Goal: Use online tool/utility: Utilize a website feature to perform a specific function

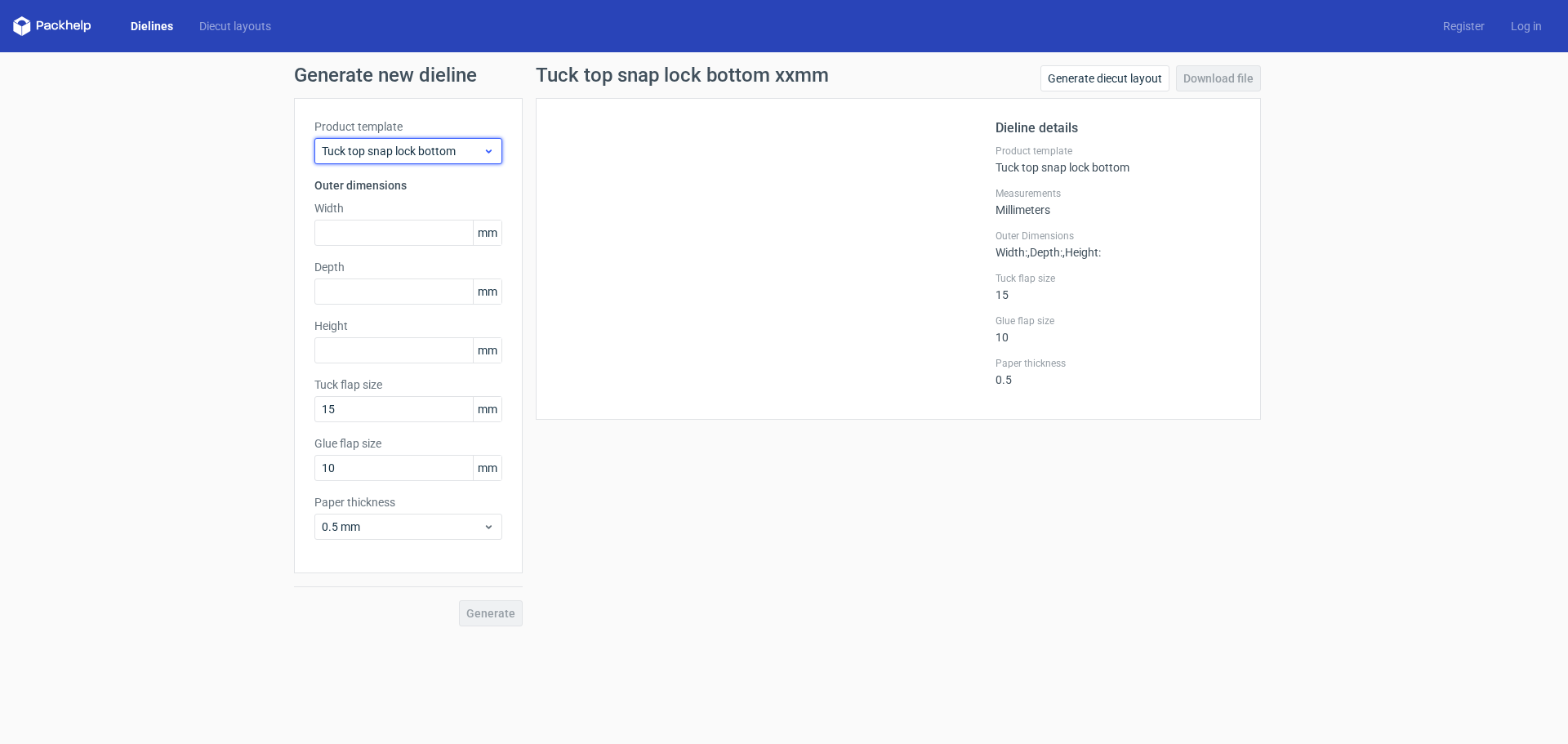
click at [447, 153] on span "Tuck top snap lock bottom" at bounding box center [402, 151] width 161 height 16
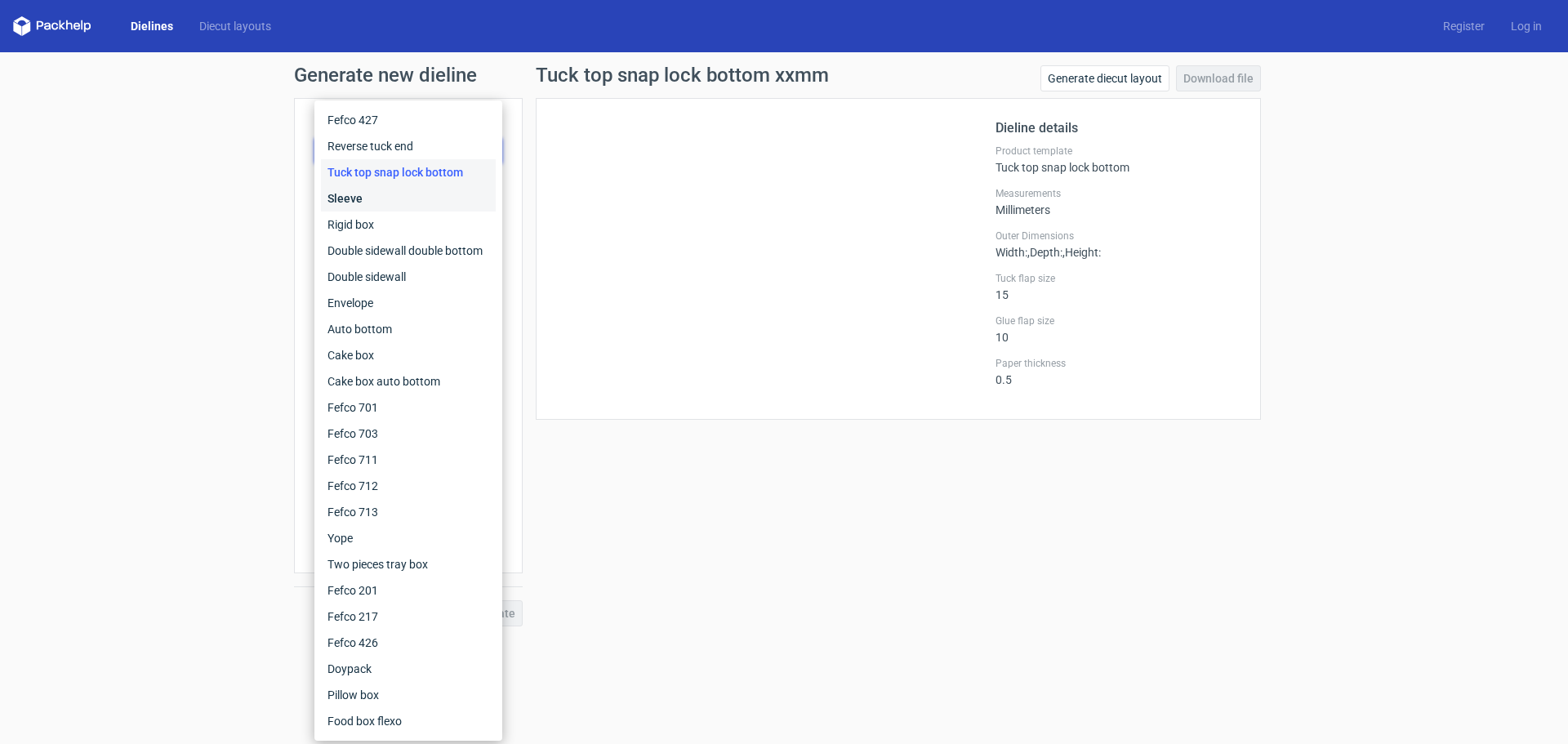
click at [418, 186] on div "Sleeve" at bounding box center [408, 198] width 175 height 26
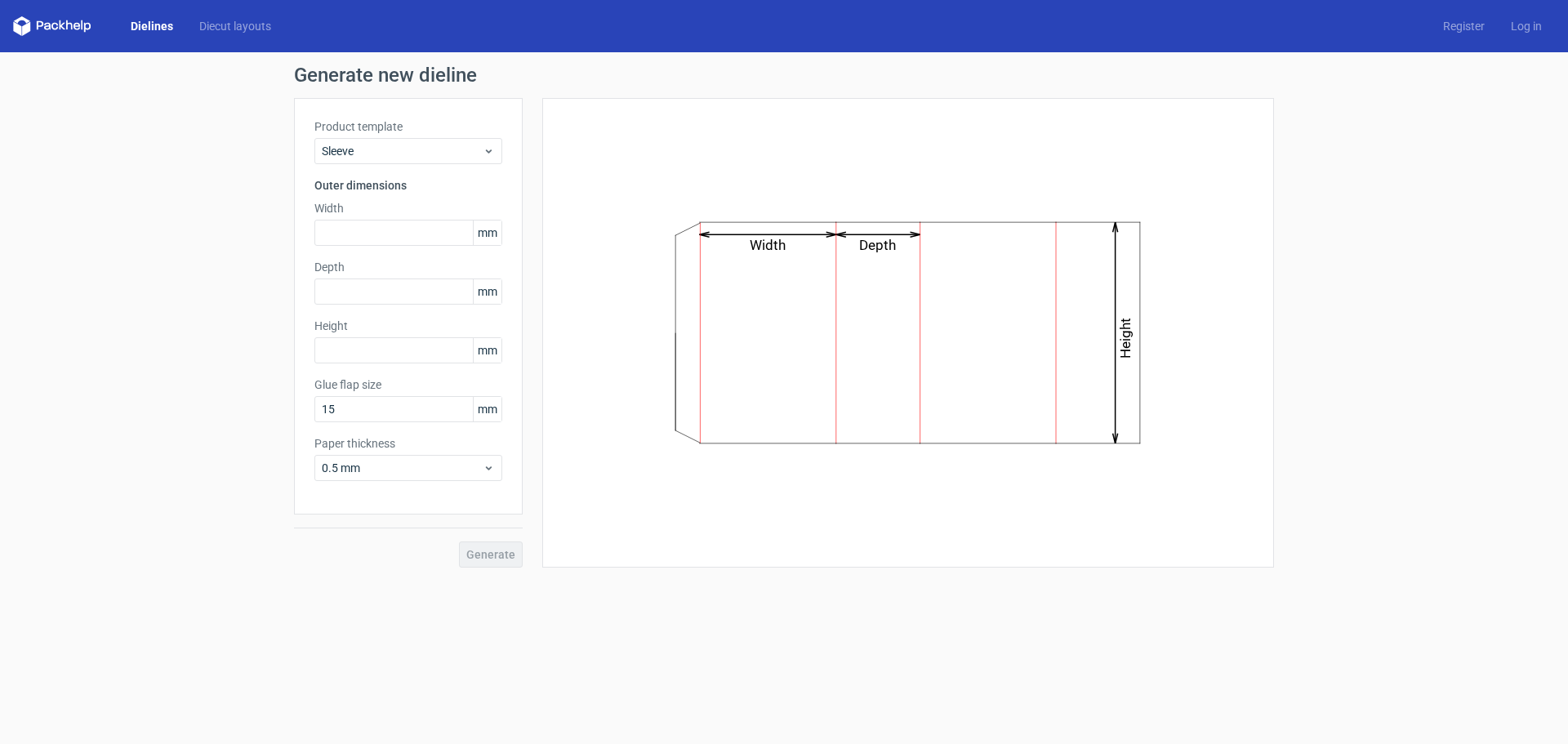
click at [823, 280] on icon "Width Depth Height" at bounding box center [908, 333] width 490 height 247
click at [381, 413] on input "15" at bounding box center [409, 409] width 188 height 26
click at [805, 259] on icon "Width Depth Height" at bounding box center [908, 333] width 490 height 247
click at [391, 153] on span "Sleeve" at bounding box center [402, 151] width 161 height 16
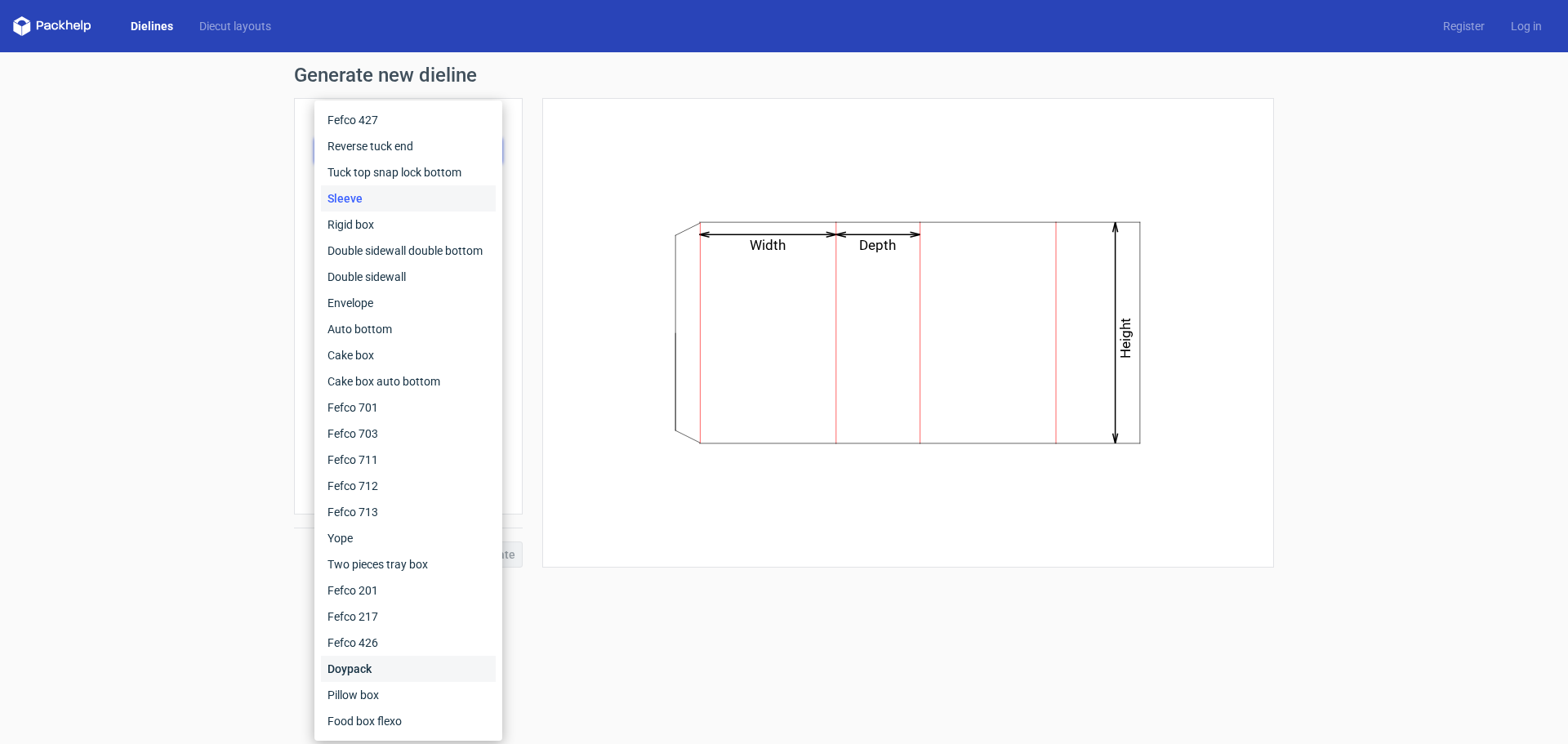
click at [323, 668] on div "Doypack" at bounding box center [408, 668] width 175 height 26
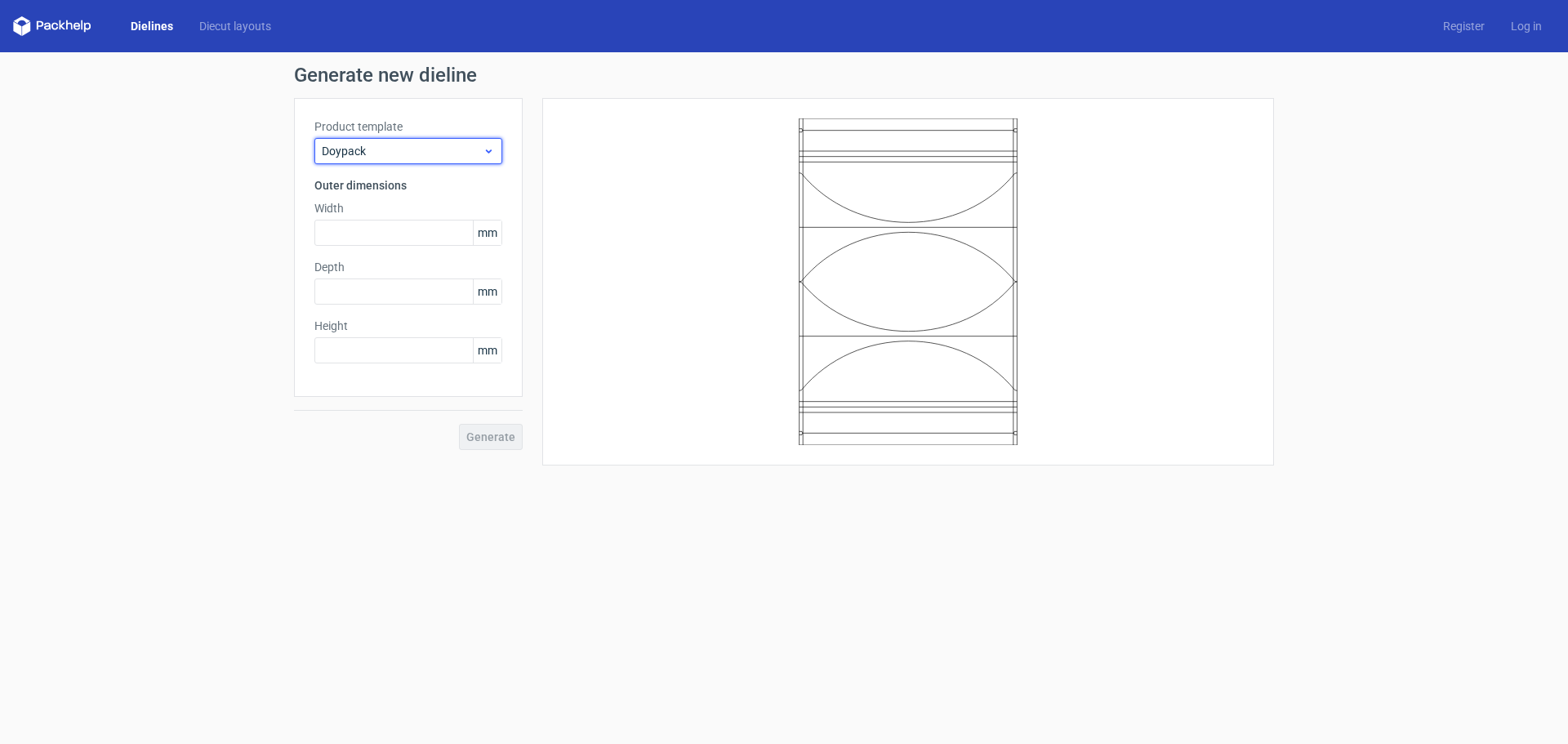
click at [456, 162] on div "Doypack" at bounding box center [409, 151] width 188 height 26
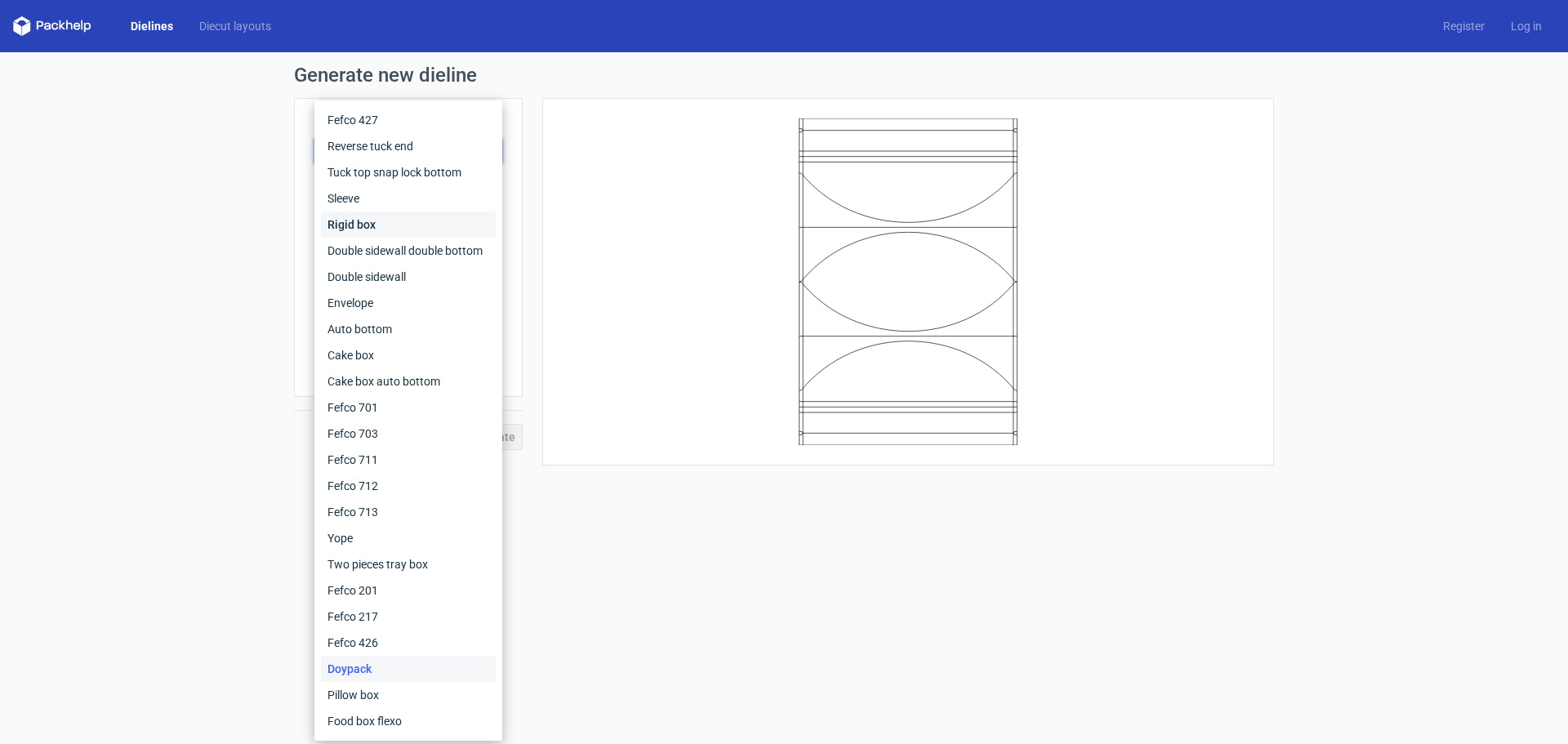
click at [411, 222] on div "Rigid box" at bounding box center [408, 224] width 175 height 26
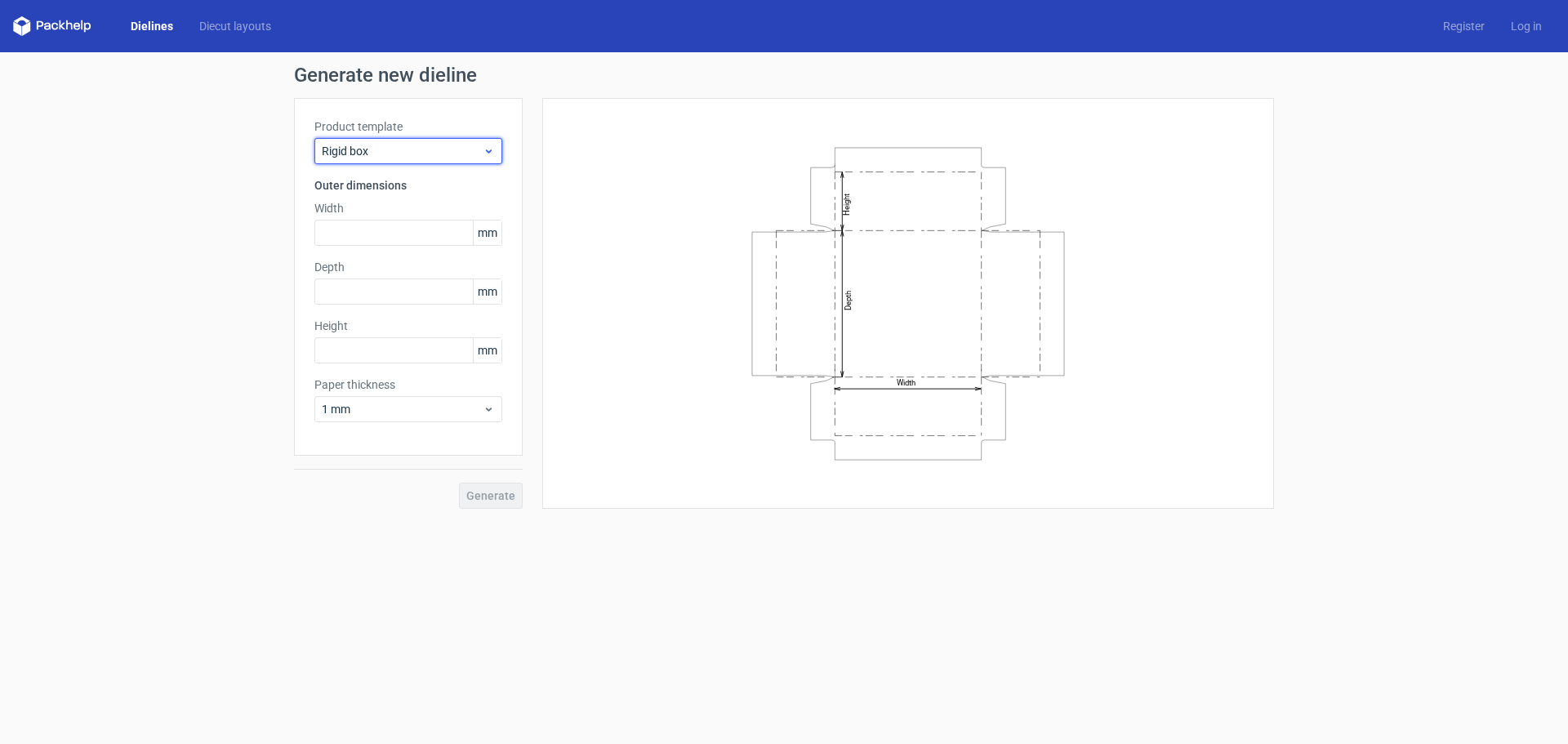
click at [422, 162] on div "Rigid box" at bounding box center [409, 151] width 188 height 26
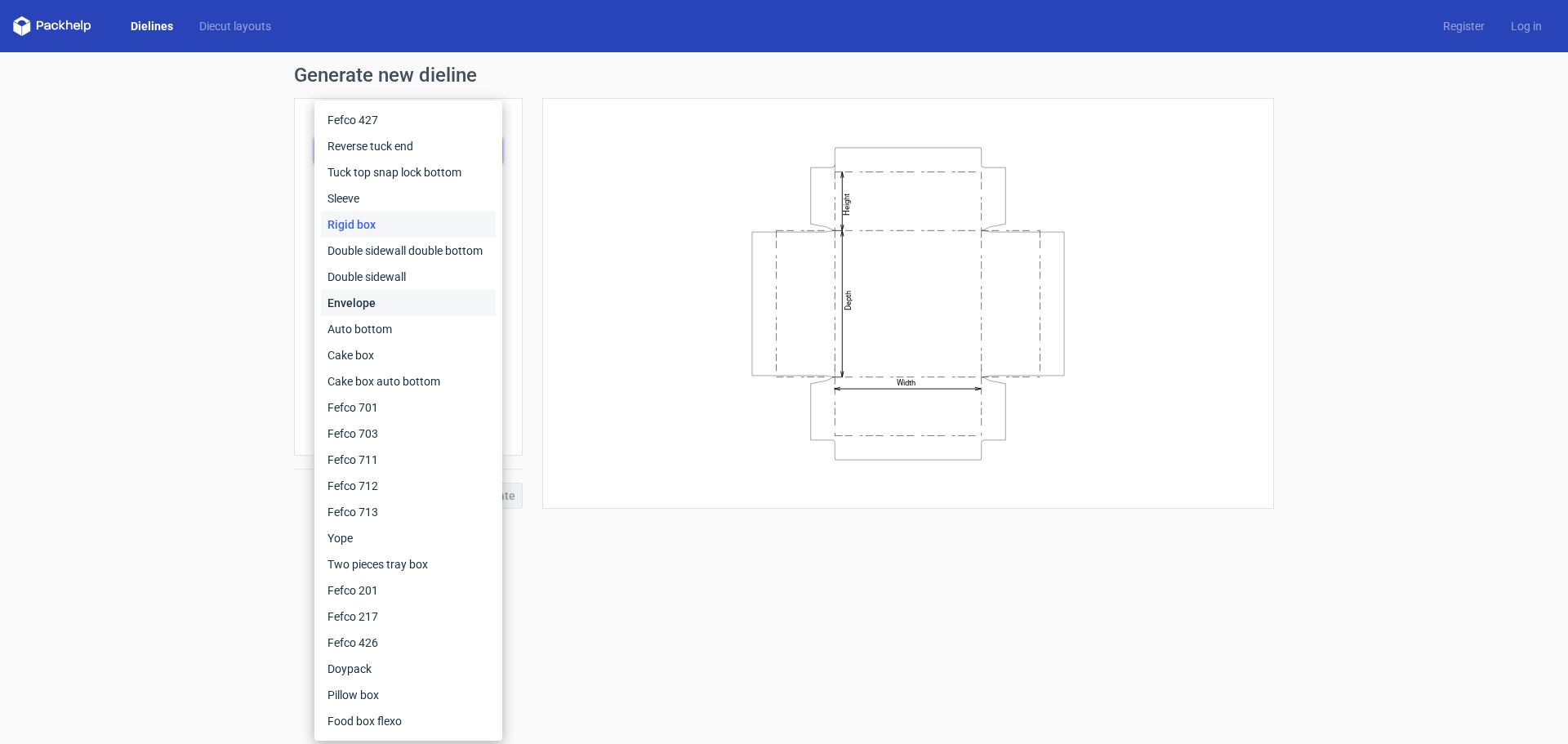
click at [395, 295] on div "Envelope" at bounding box center [408, 303] width 175 height 26
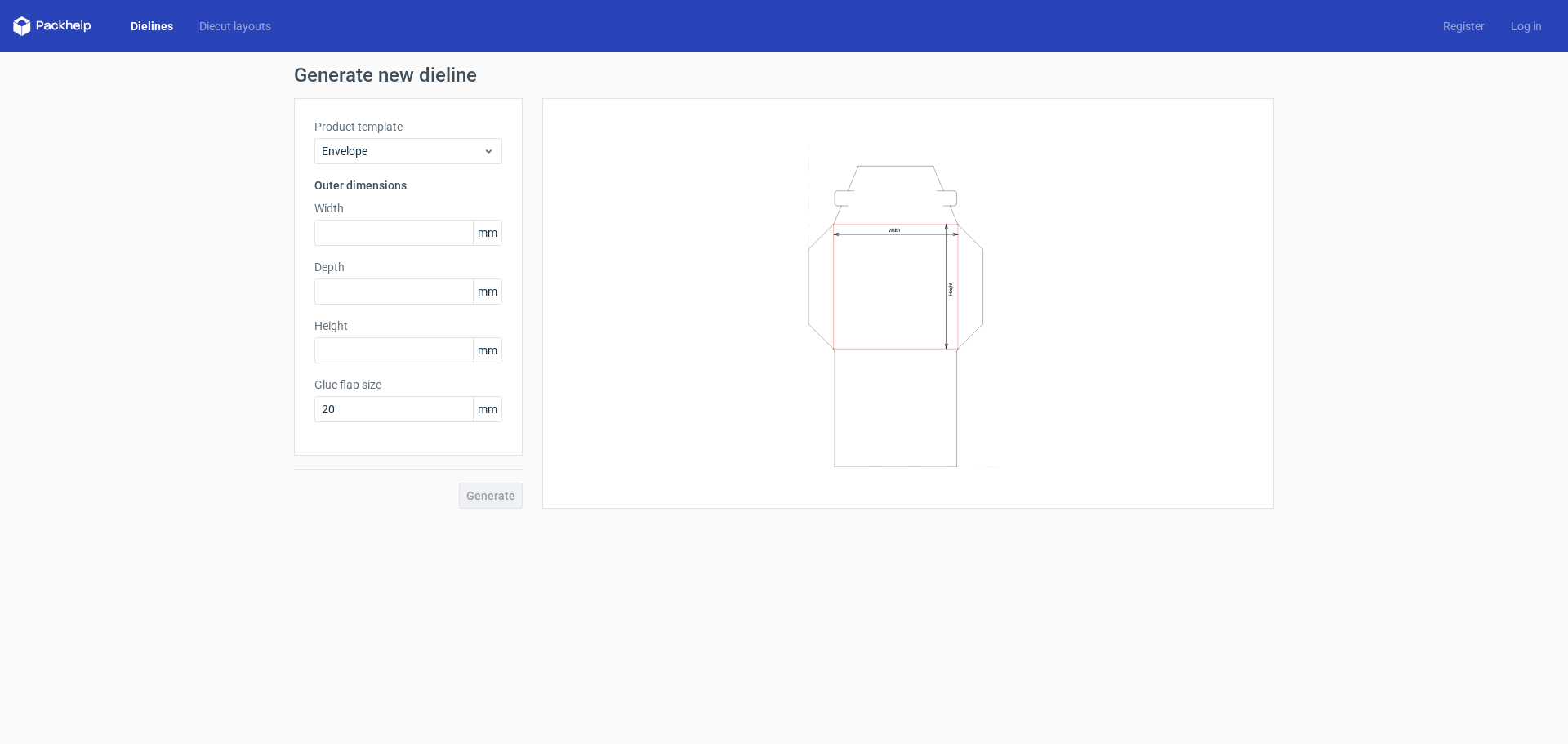
click at [436, 170] on div "Product template Envelope Outer dimensions Width mm Depth mm Height mm Glue fla…" at bounding box center [408, 277] width 229 height 358
click at [398, 235] on input "text" at bounding box center [409, 233] width 188 height 26
click at [494, 233] on span "mm" at bounding box center [486, 233] width 28 height 24
click at [390, 236] on input "text" at bounding box center [409, 233] width 188 height 26
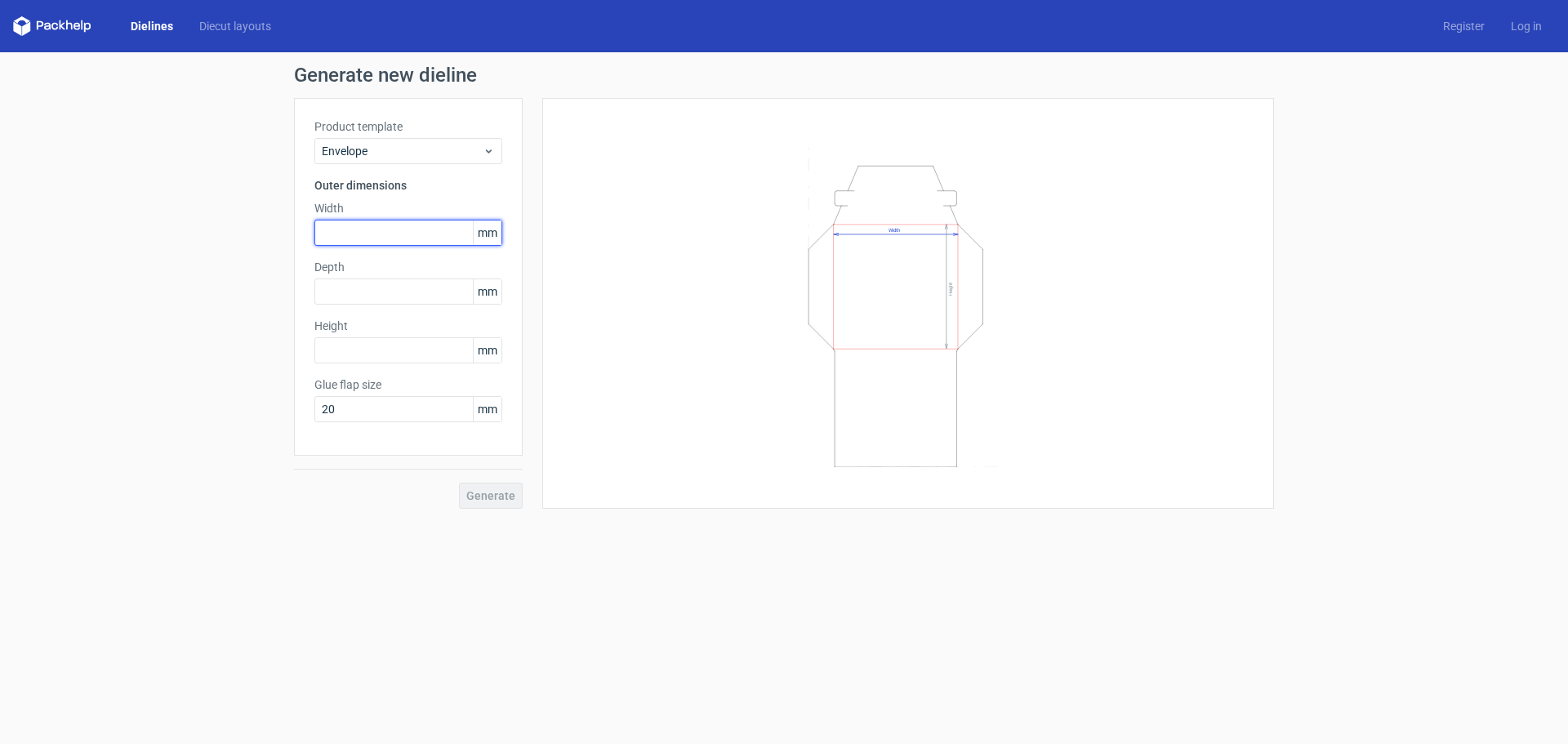
type input "1"
type input "160"
click at [373, 301] on input "text" at bounding box center [409, 291] width 188 height 26
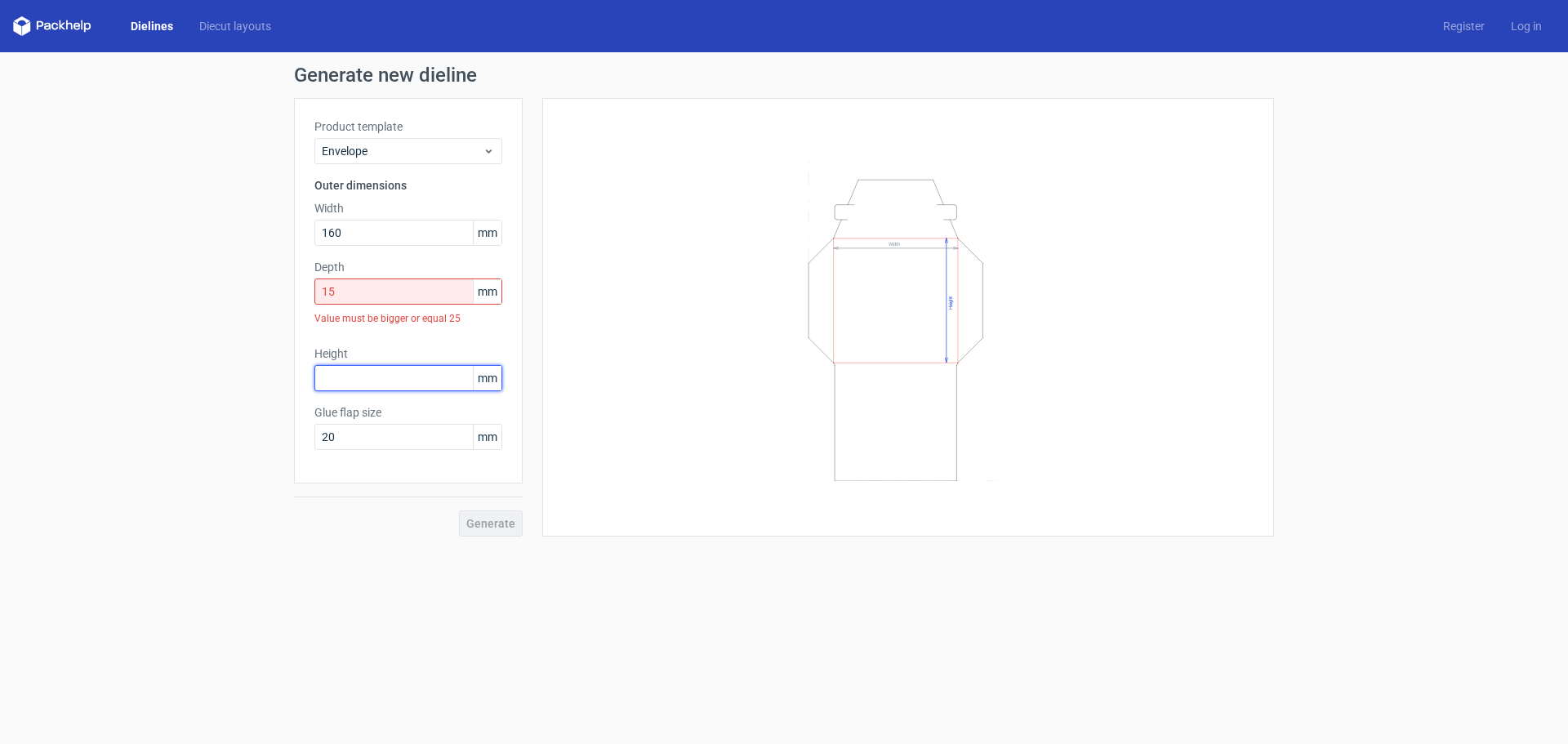
click at [353, 342] on div "Product template Envelope Outer dimensions Width 160 mm Depth 15 mm Value must …" at bounding box center [408, 291] width 229 height 385
drag, startPoint x: 353, startPoint y: 293, endPoint x: 254, endPoint y: 278, distance: 100.1
click at [254, 278] on div "Generate new dieline Product template Envelope Outer dimensions Width 160 mm De…" at bounding box center [784, 301] width 1568 height 497
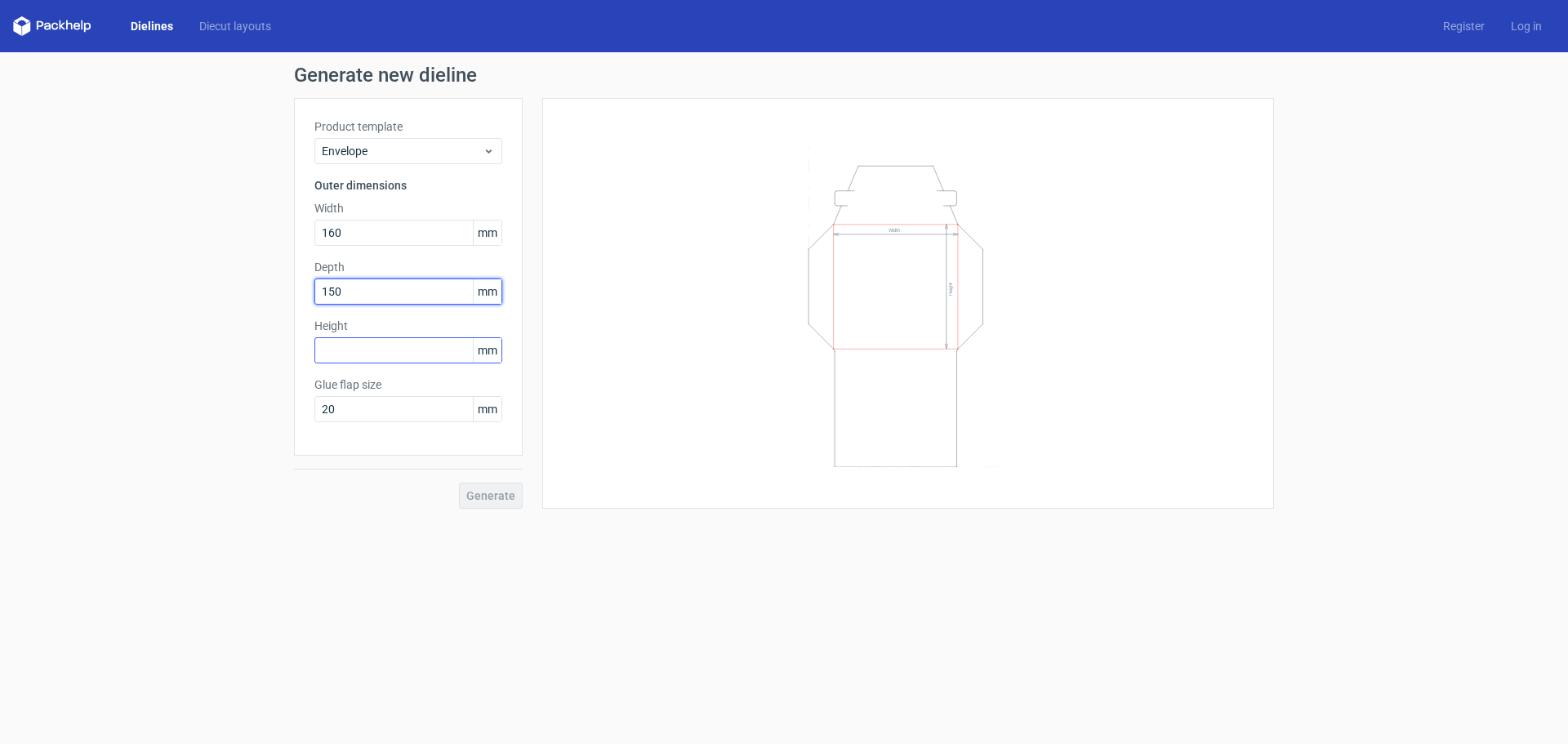
type input "150"
click at [392, 357] on input "text" at bounding box center [409, 350] width 188 height 26
drag, startPoint x: 384, startPoint y: 402, endPoint x: 267, endPoint y: 395, distance: 117.2
click at [267, 395] on div "Generate new dieline Product template Envelope Outer dimensions Width 160 mm De…" at bounding box center [784, 287] width 1568 height 469
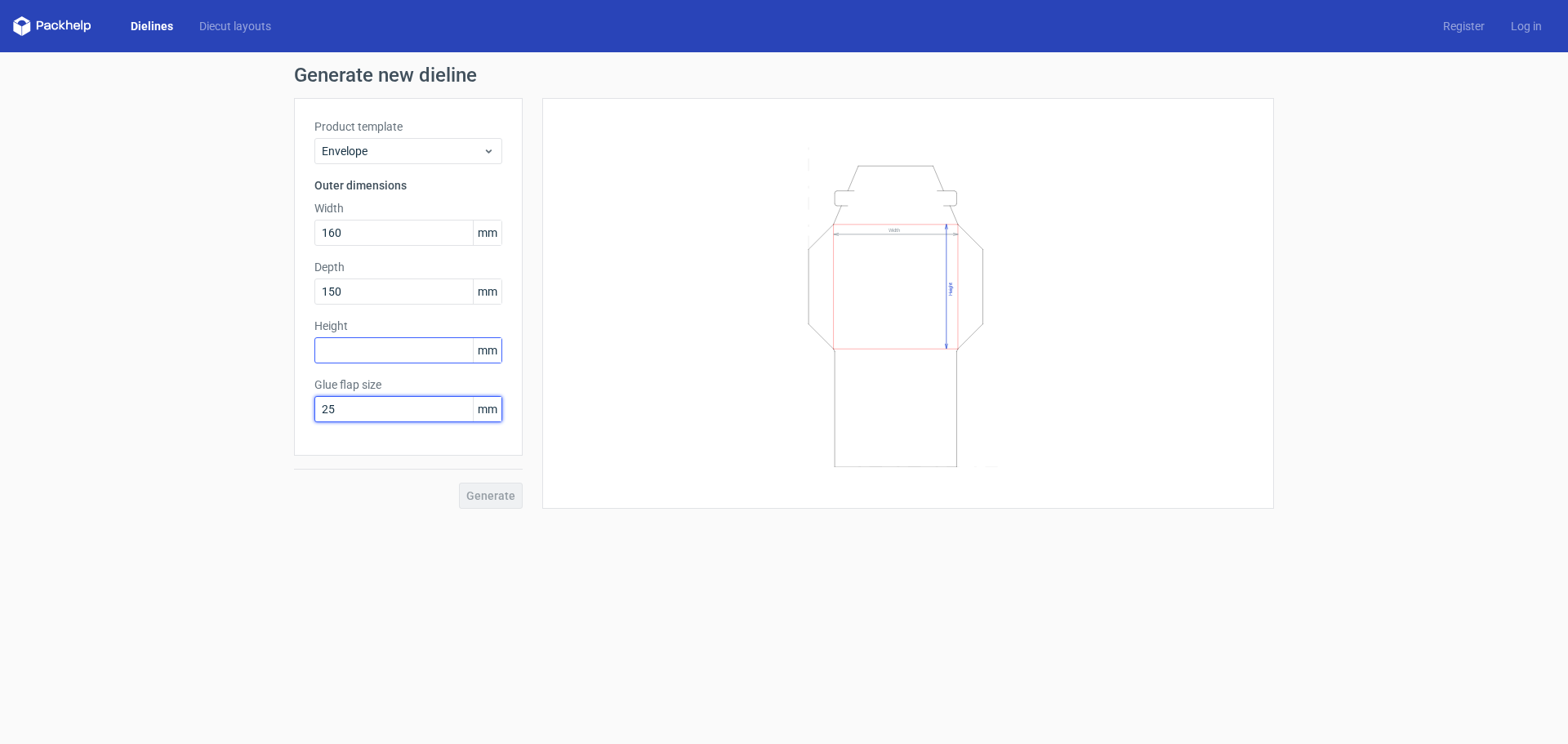
type input "25"
click at [449, 339] on input "text" at bounding box center [409, 350] width 188 height 26
type input "160"
click at [492, 498] on span "Generate" at bounding box center [491, 495] width 49 height 11
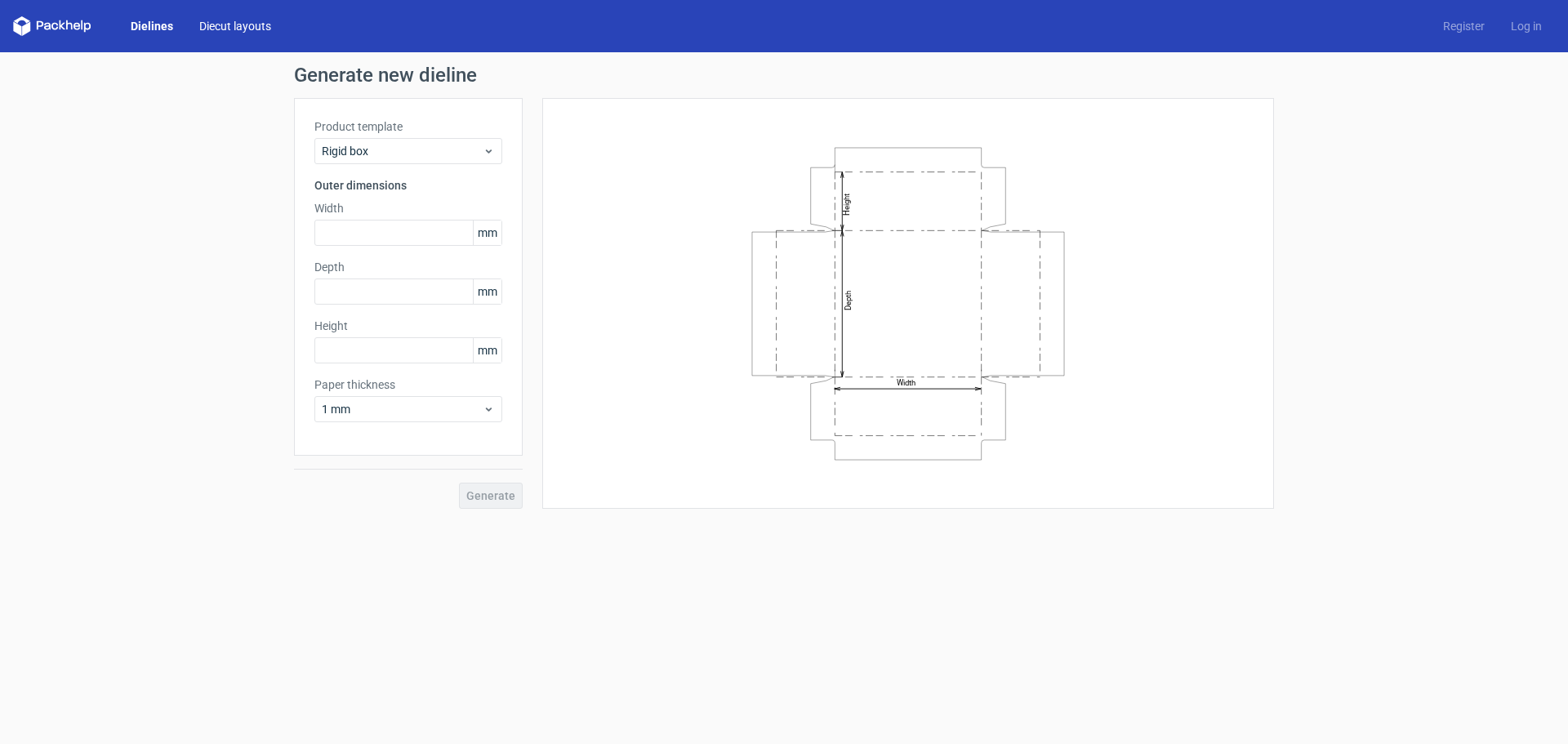
click at [265, 25] on link "Diecut layouts" at bounding box center [235, 26] width 98 height 16
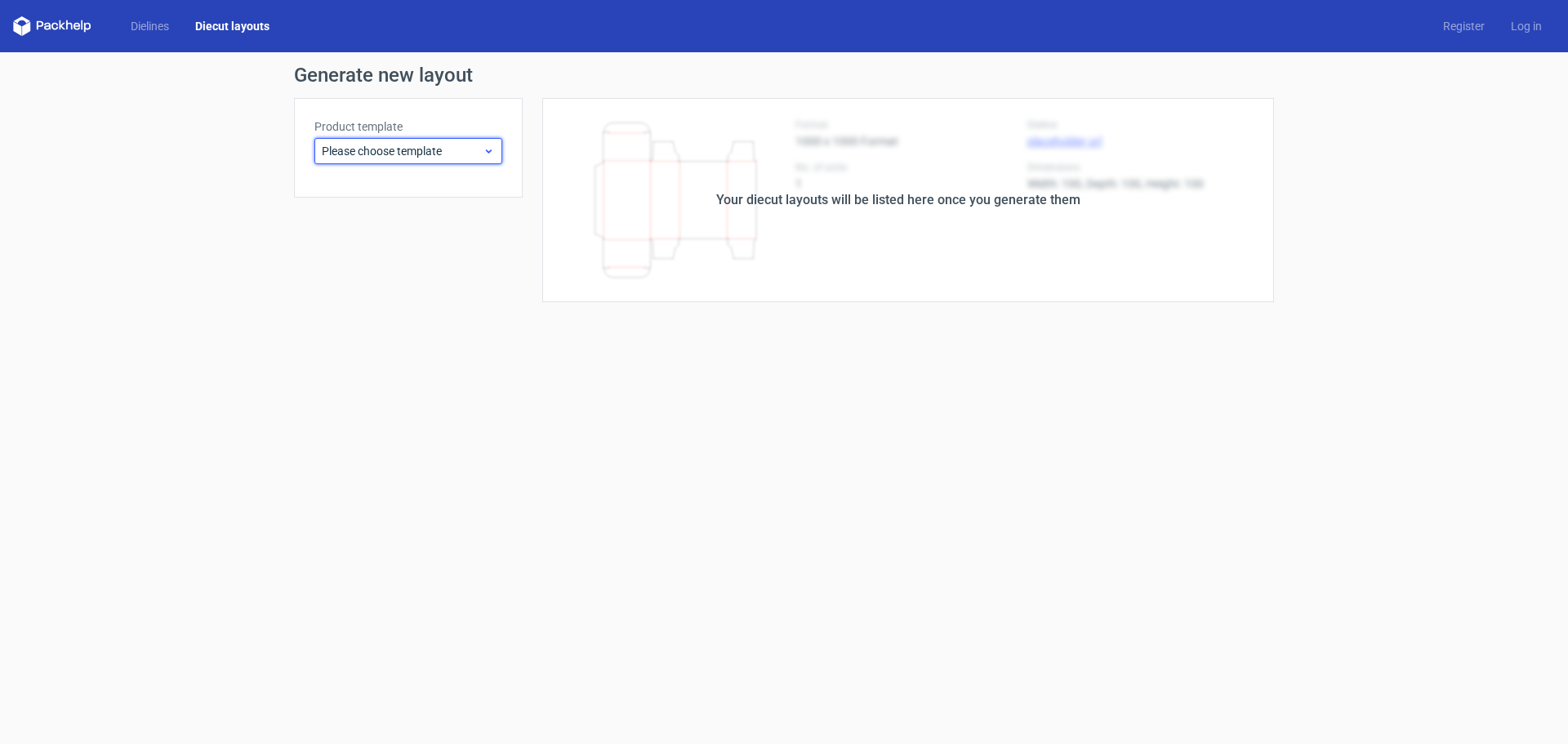
click at [350, 151] on span "Please choose template" at bounding box center [402, 151] width 161 height 16
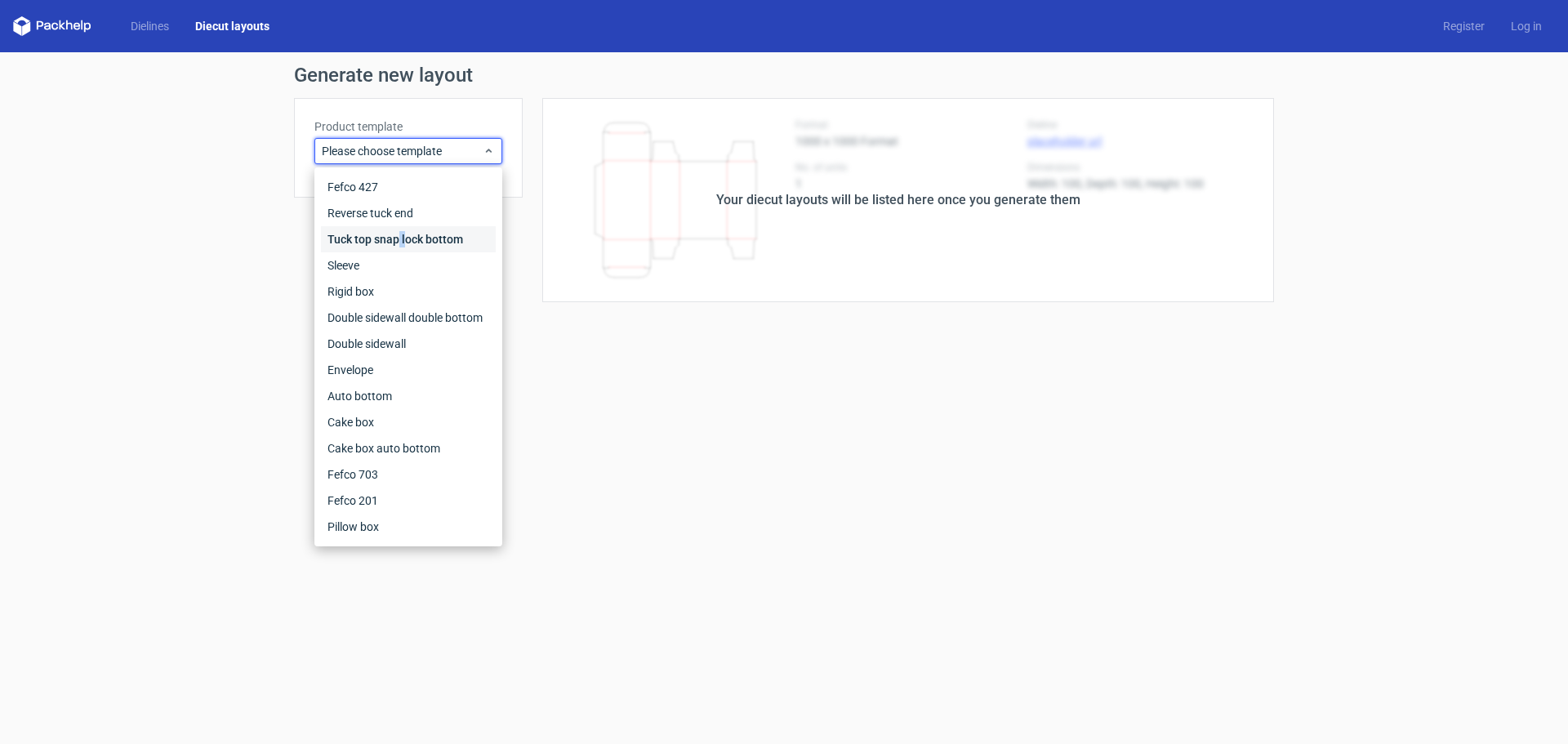
click at [405, 240] on div "Tuck top snap lock bottom" at bounding box center [408, 239] width 175 height 26
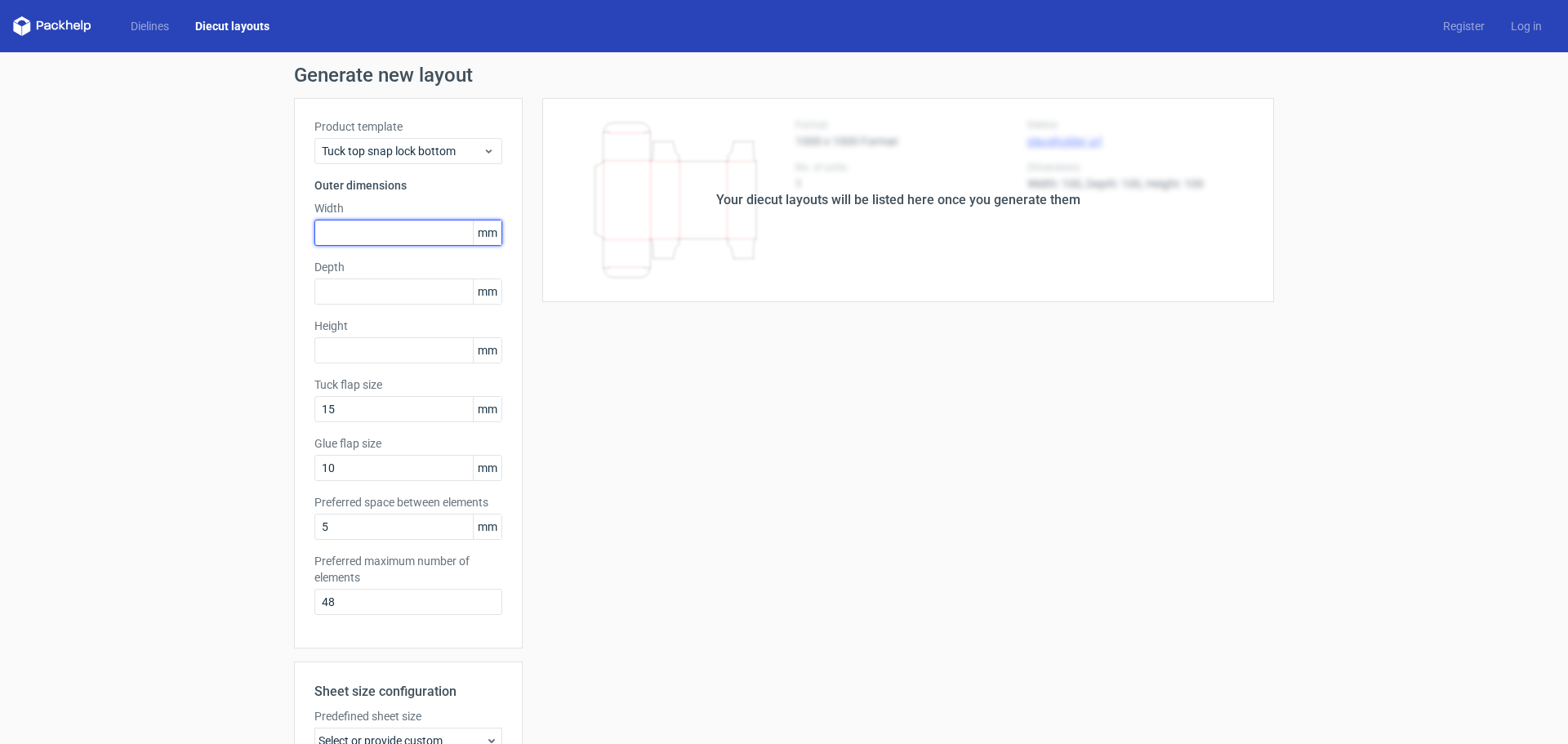
click at [405, 240] on input "text" at bounding box center [409, 233] width 188 height 26
type input "420"
click at [357, 283] on input "text" at bounding box center [409, 291] width 188 height 26
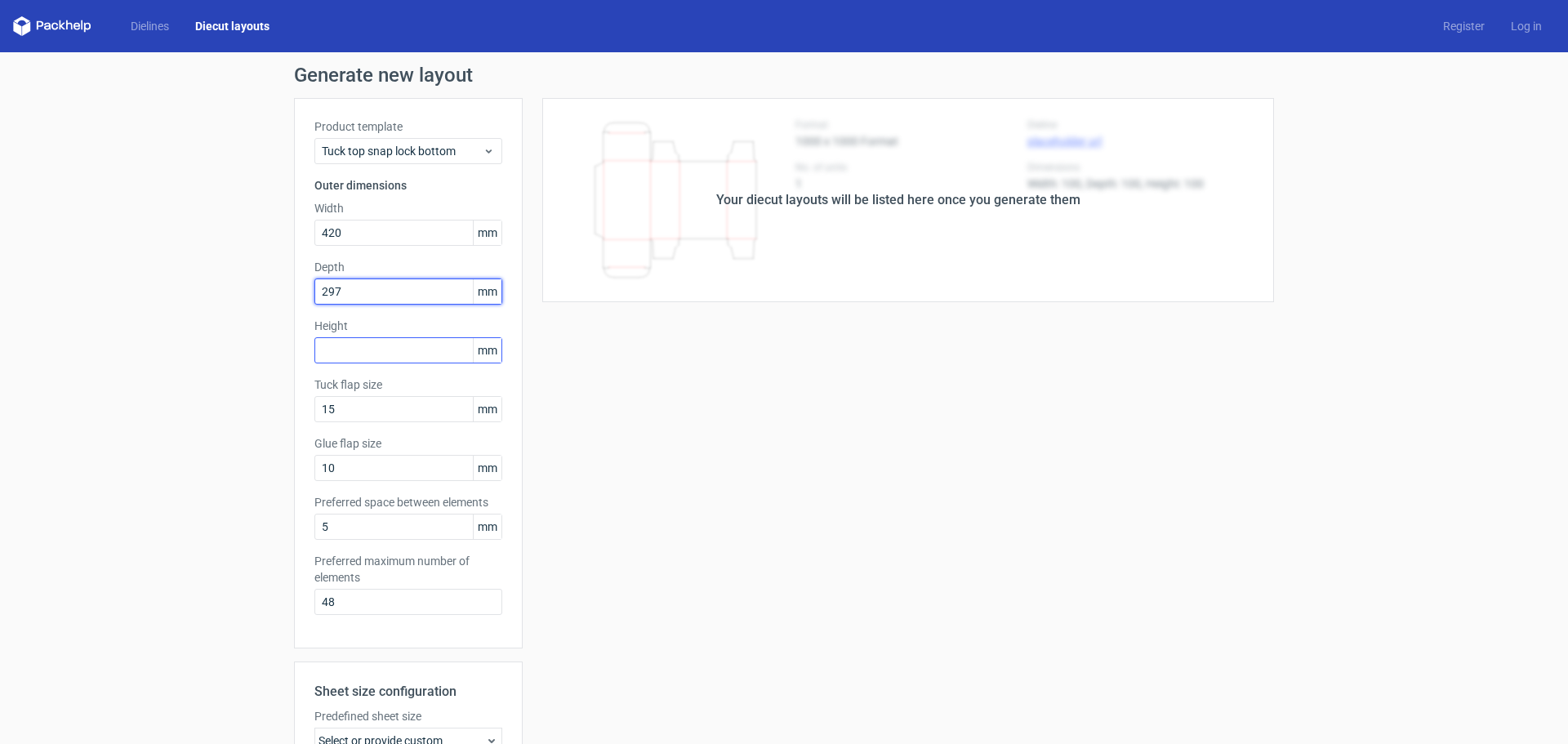
type input "297"
click at [365, 350] on input "text" at bounding box center [409, 350] width 188 height 26
type input "76"
drag, startPoint x: 363, startPoint y: 410, endPoint x: 279, endPoint y: 407, distance: 84.1
click at [279, 407] on div "Generate new layout Product template Tuck top snap lock bottom Outer dimensions…" at bounding box center [784, 525] width 1568 height 945
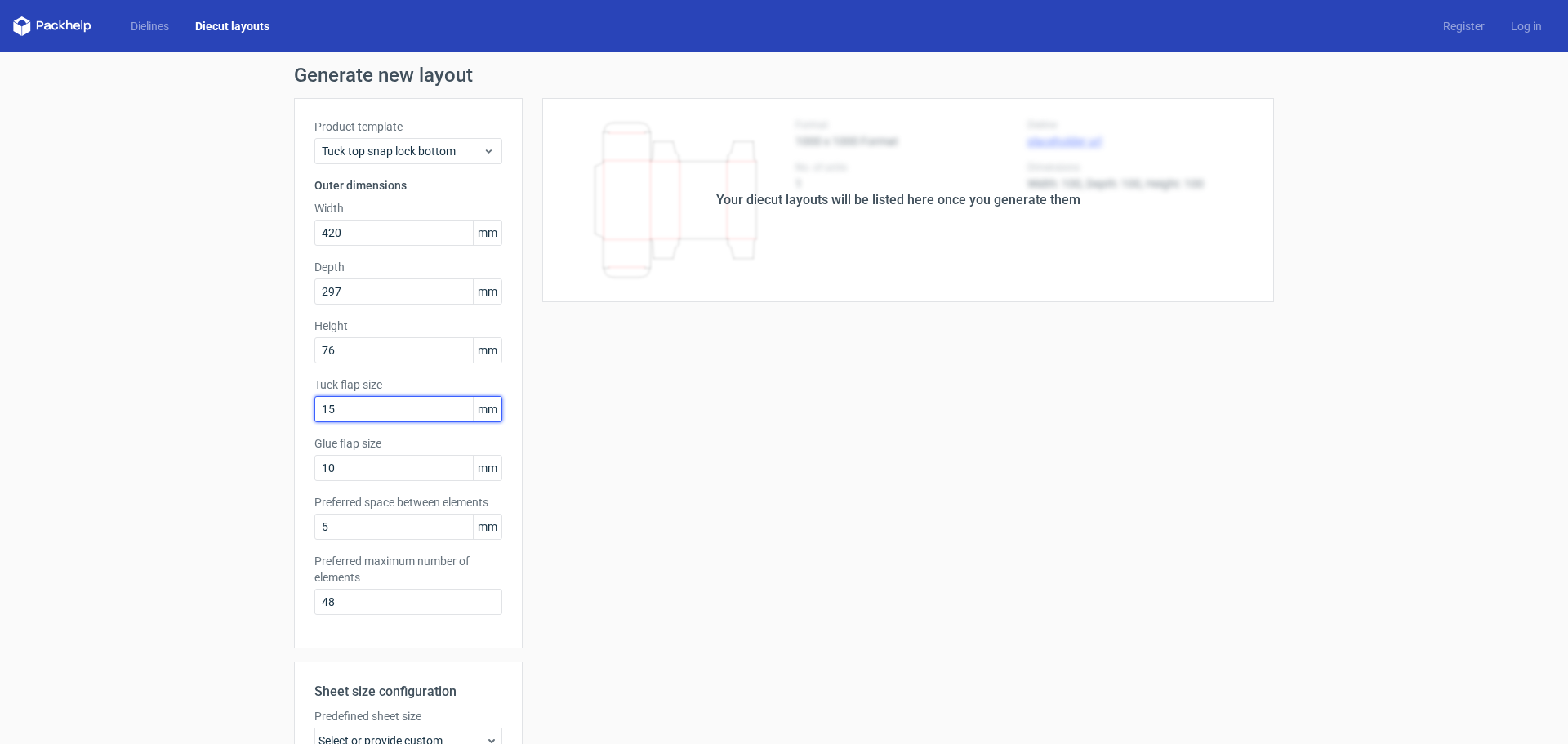
click at [369, 414] on input "15" at bounding box center [409, 409] width 188 height 26
drag, startPoint x: 355, startPoint y: 523, endPoint x: 254, endPoint y: 513, distance: 101.5
click at [254, 513] on div "Generate new layout Product template Tuck top snap lock bottom Outer dimensions…" at bounding box center [784, 525] width 1568 height 945
type input "1"
drag, startPoint x: 340, startPoint y: 603, endPoint x: 214, endPoint y: 588, distance: 126.9
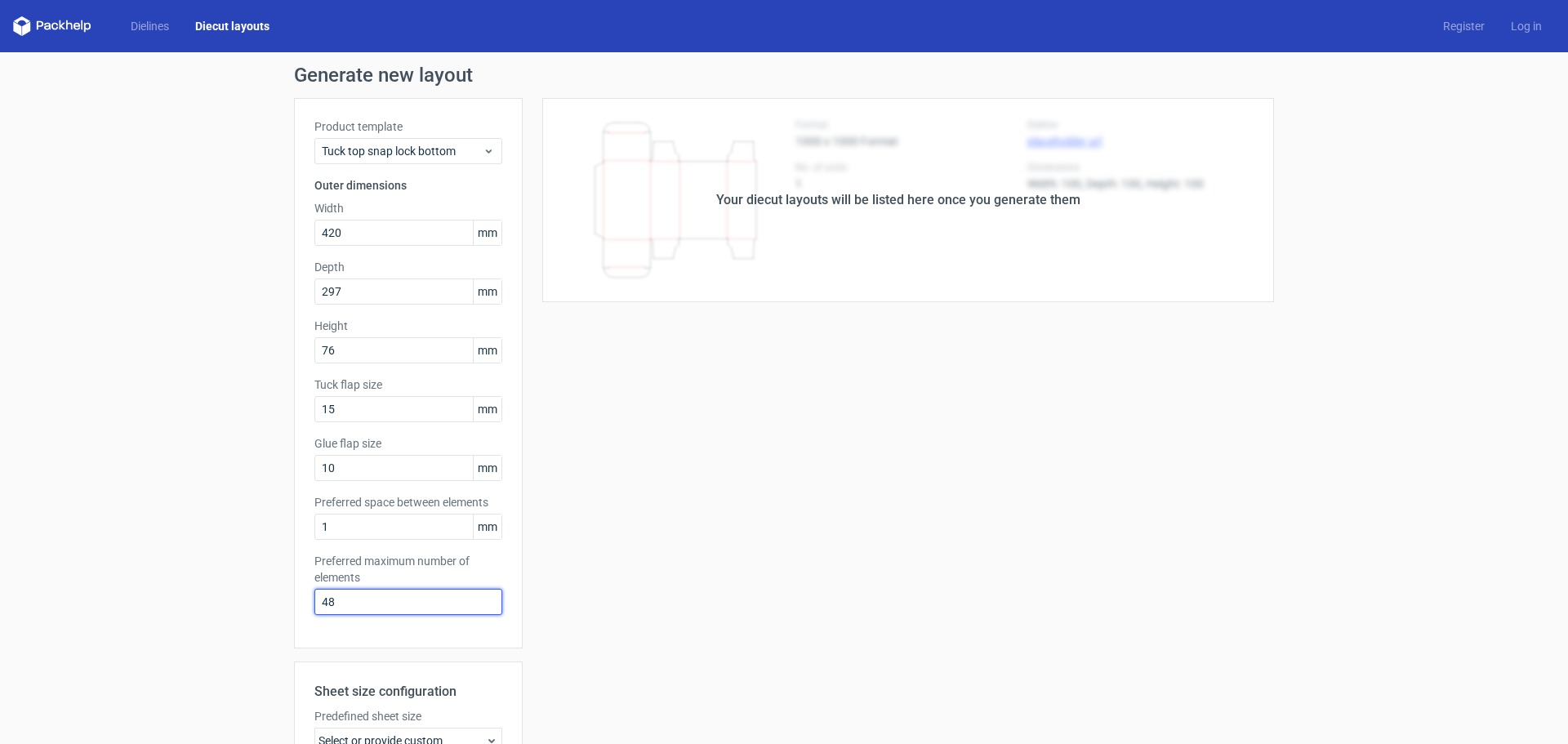
click at [214, 588] on div "Generate new layout Product template Tuck top snap lock bottom Outer dimensions…" at bounding box center [784, 525] width 1568 height 945
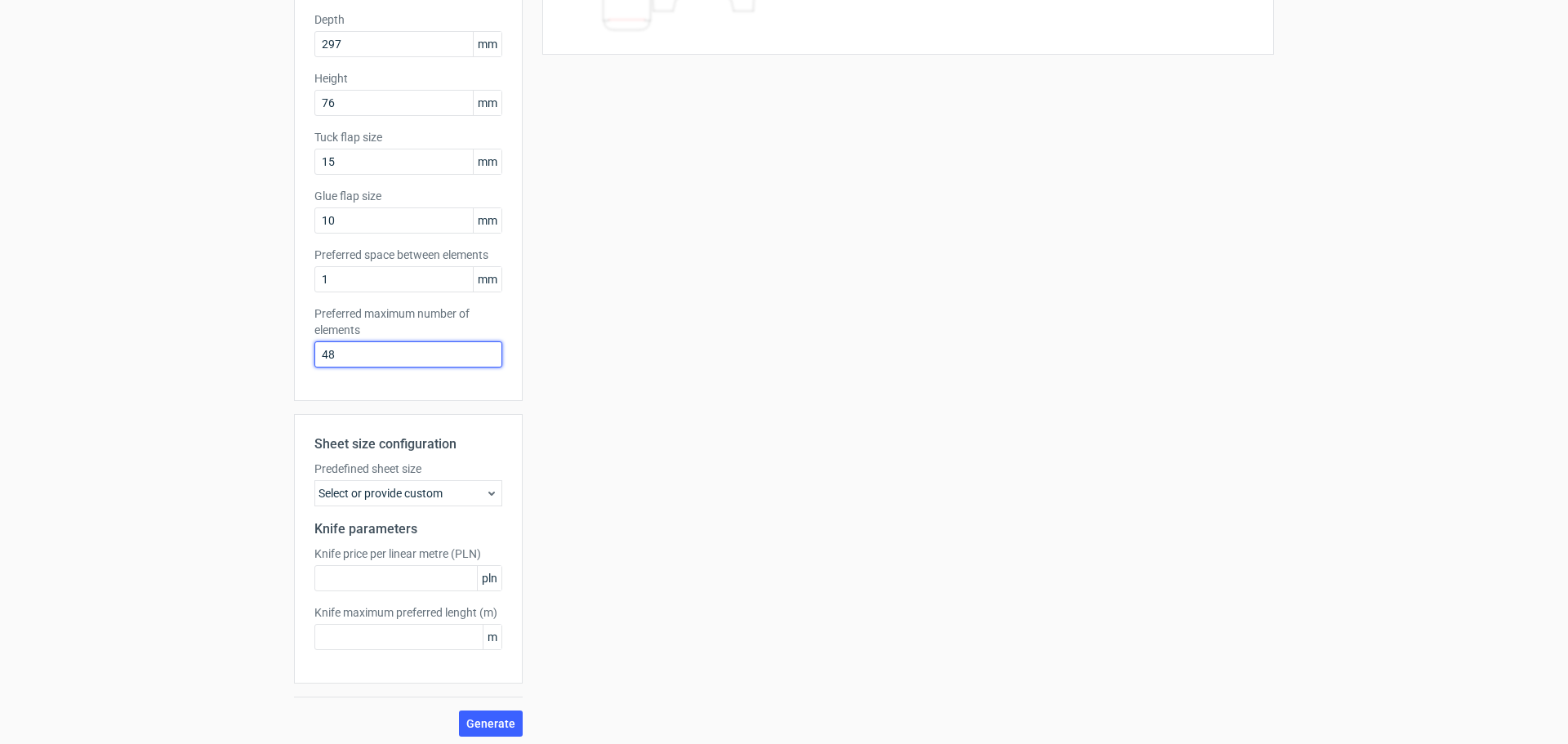
scroll to position [253, 0]
type input "1"
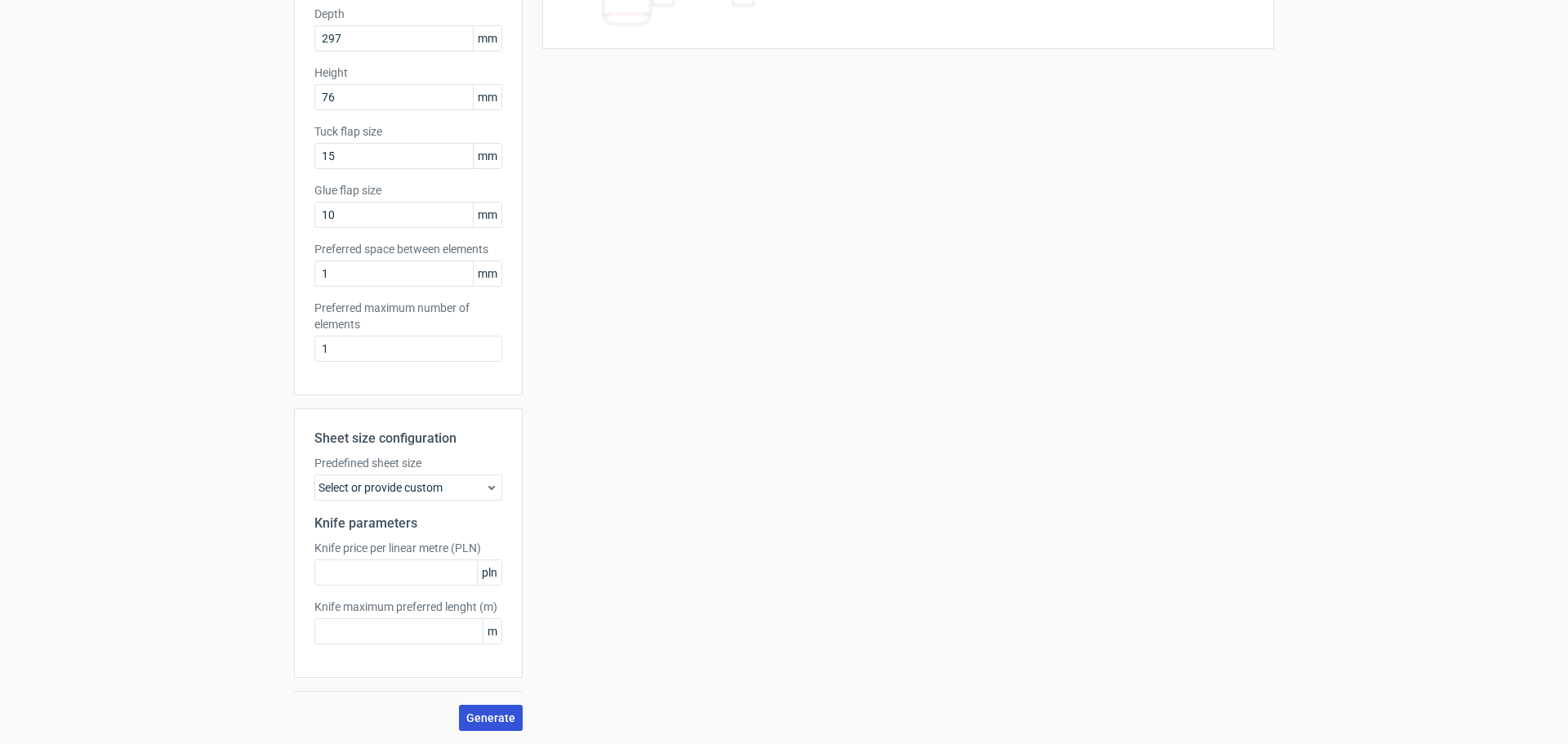
click at [485, 712] on span "Generate" at bounding box center [491, 717] width 49 height 11
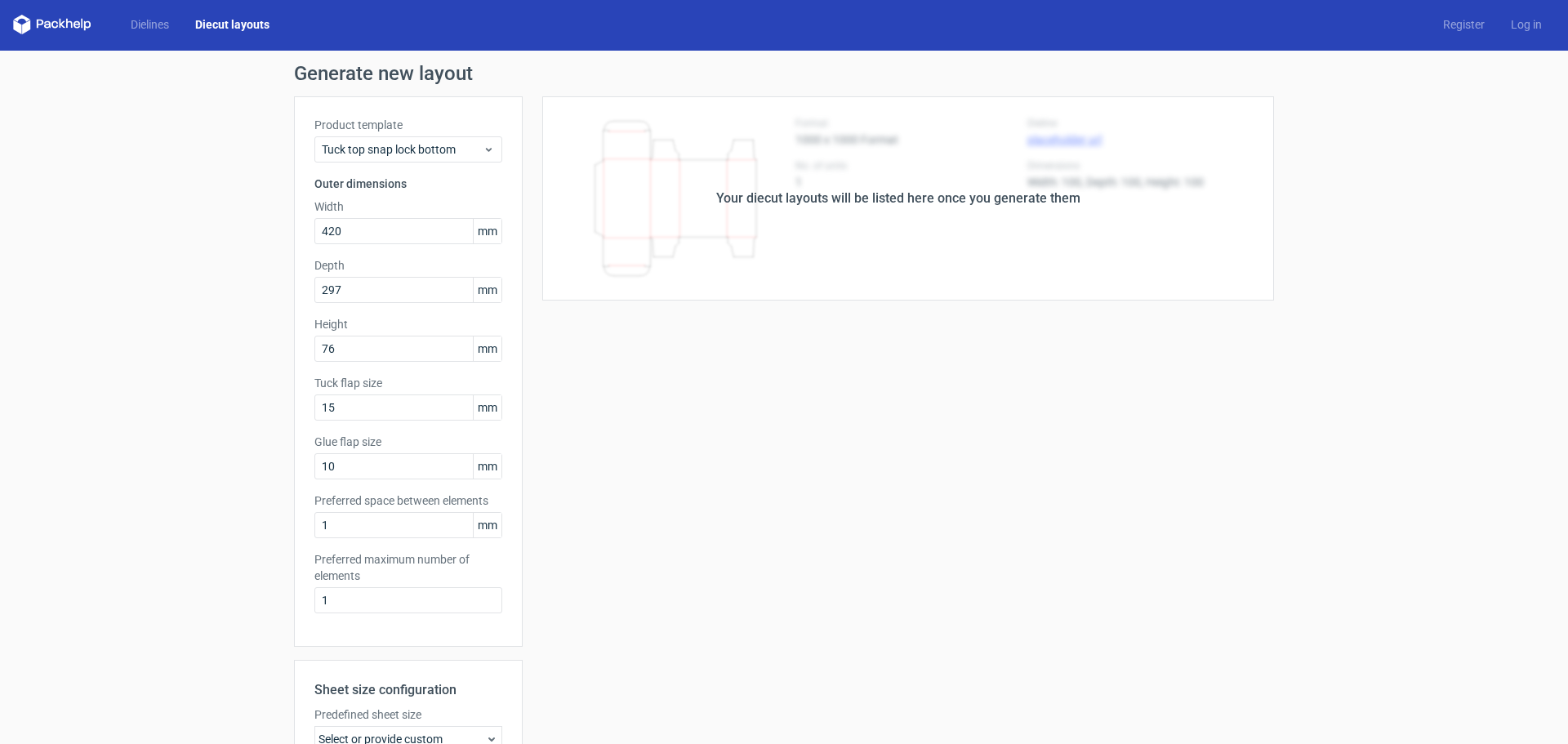
scroll to position [0, 0]
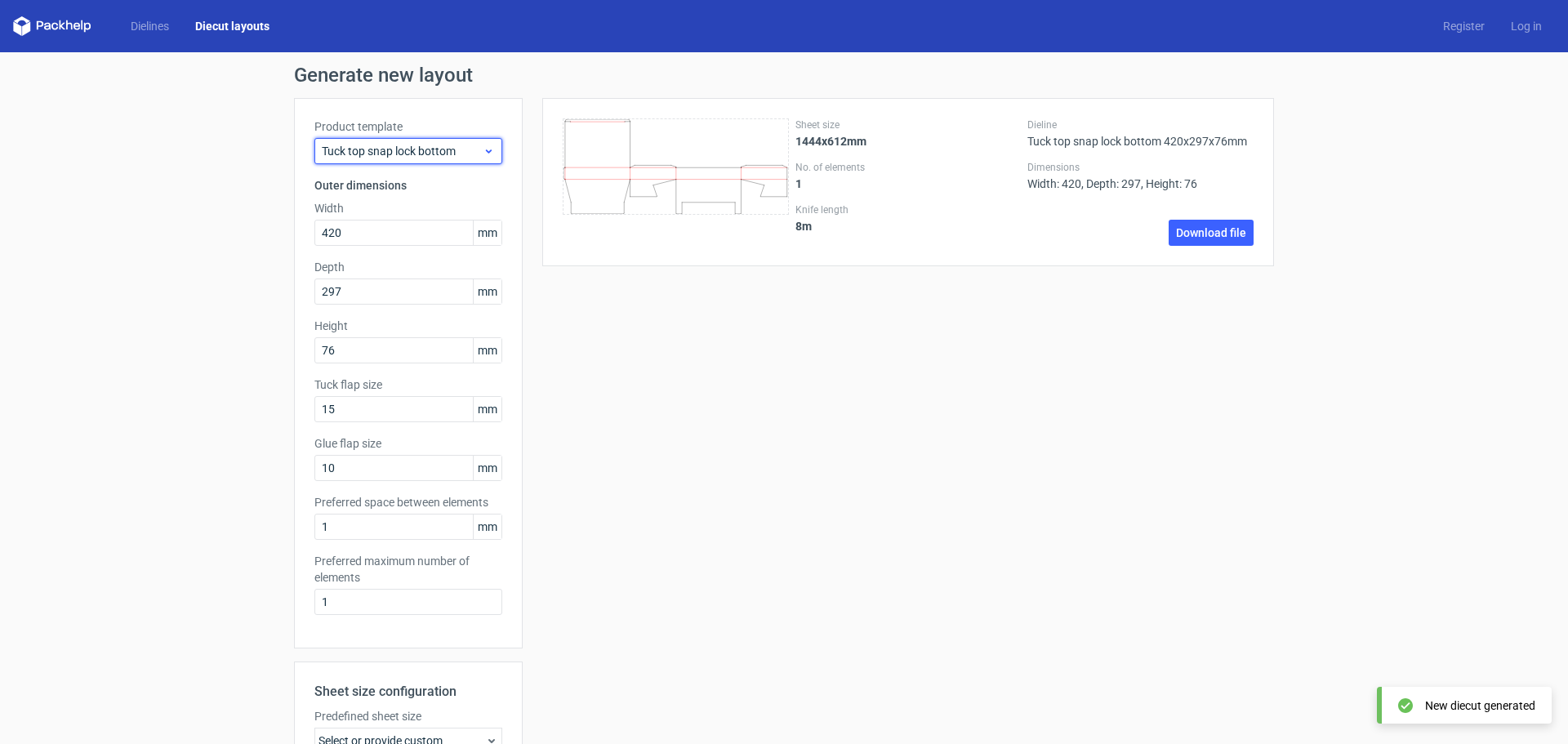
click at [429, 159] on span "Tuck top snap lock bottom" at bounding box center [402, 151] width 161 height 16
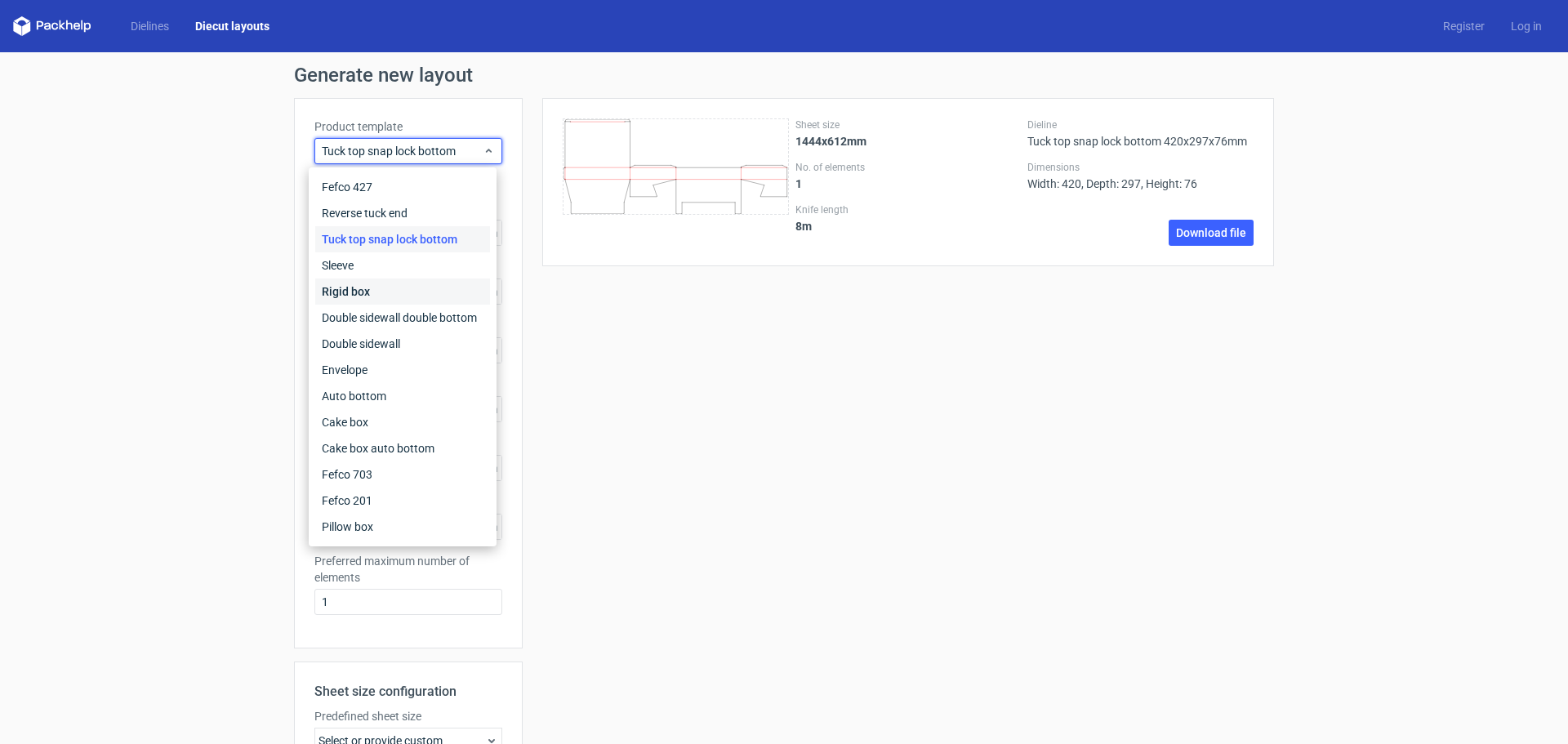
click at [371, 300] on div "Rigid box" at bounding box center [402, 291] width 175 height 26
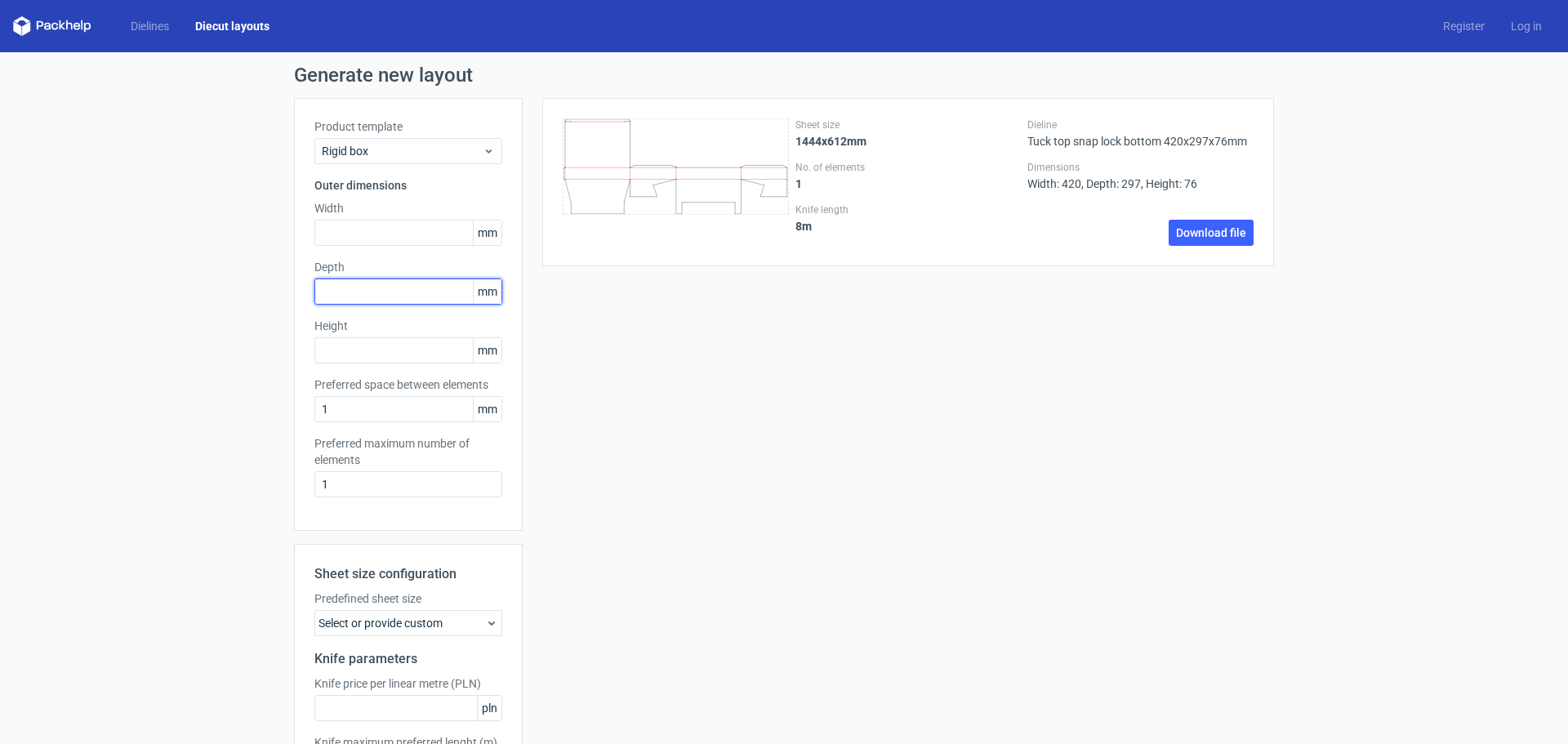
click at [371, 300] on input "text" at bounding box center [409, 291] width 188 height 26
click at [357, 258] on div "Product template Rigid box Outer dimensions Width mm Depth mm Height mm Preferr…" at bounding box center [408, 315] width 229 height 433
click at [373, 234] on input "text" at bounding box center [409, 233] width 188 height 26
drag, startPoint x: 373, startPoint y: 234, endPoint x: 292, endPoint y: 232, distance: 81.0
click at [294, 232] on div "Product template Rigid box Outer dimensions Width 4250 mm Depth mm Height mm Pr…" at bounding box center [408, 315] width 229 height 433
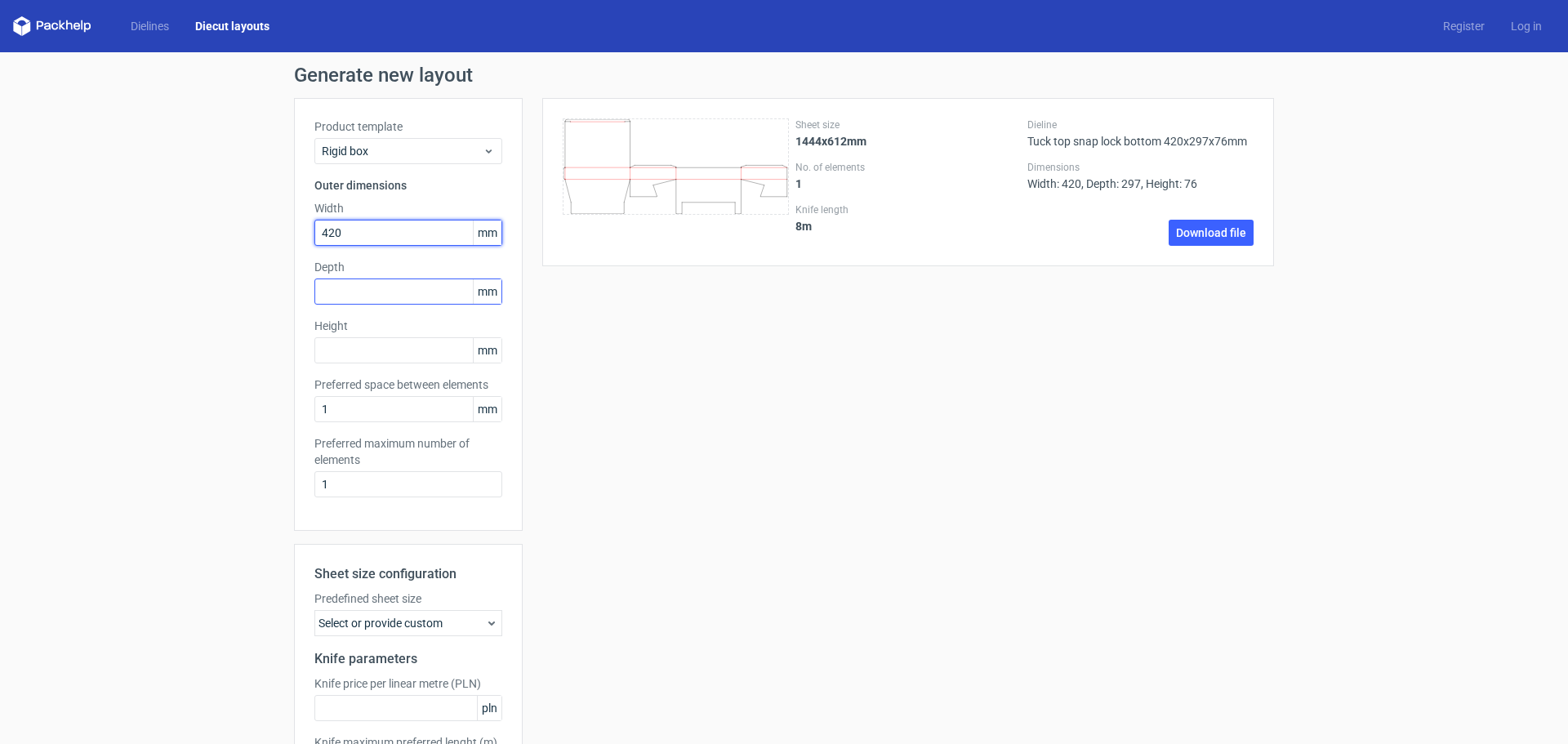
type input "420"
click at [336, 289] on input "text" at bounding box center [409, 291] width 188 height 26
type input "74"
click at [349, 355] on input "text" at bounding box center [409, 350] width 188 height 26
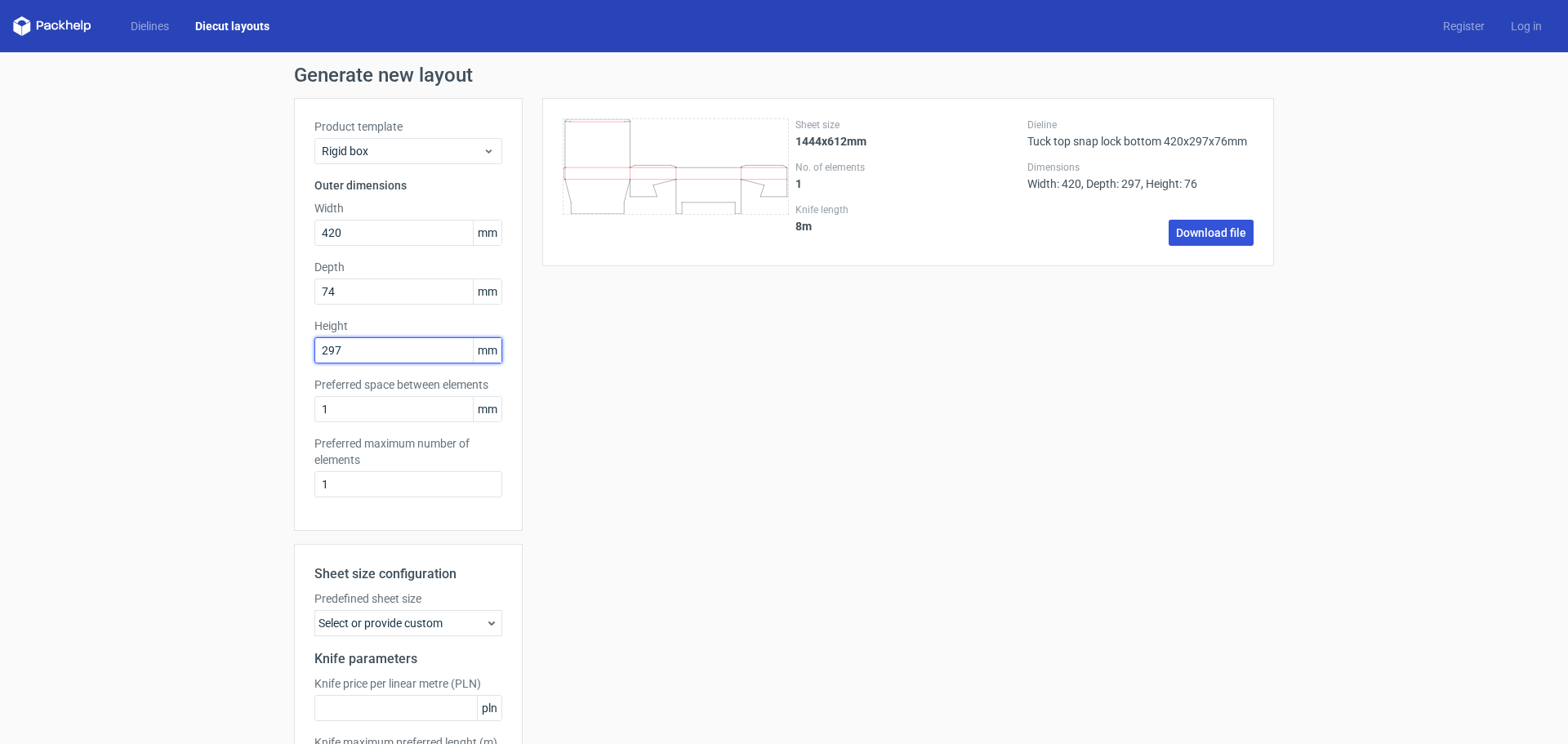
type input "297"
click at [1193, 246] on div "Sheet size 1444x612mm No. of elements 1 Knife length 8 m Dieline Tuck top snap …" at bounding box center [908, 182] width 731 height 168
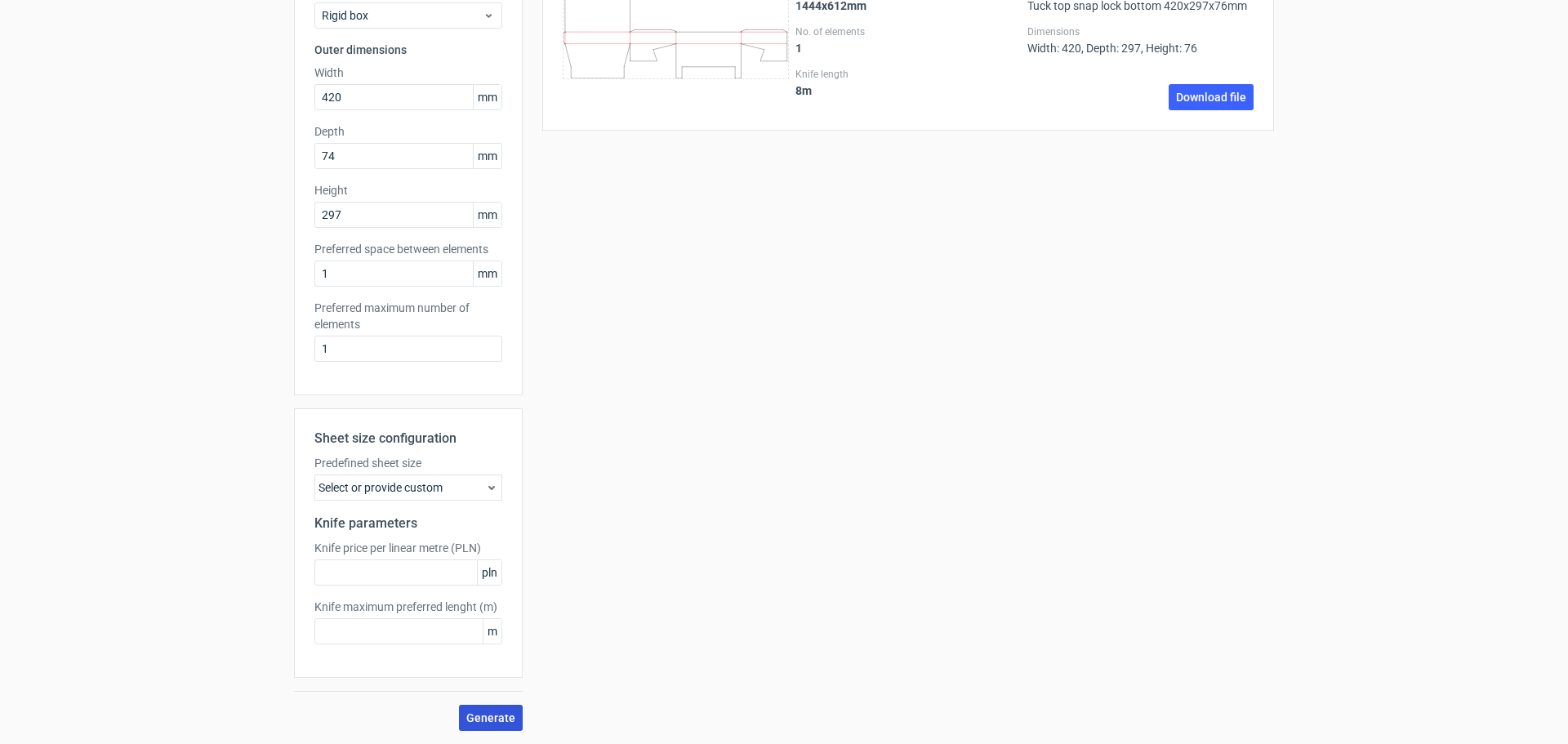
click at [490, 707] on button "Generate" at bounding box center [491, 717] width 64 height 26
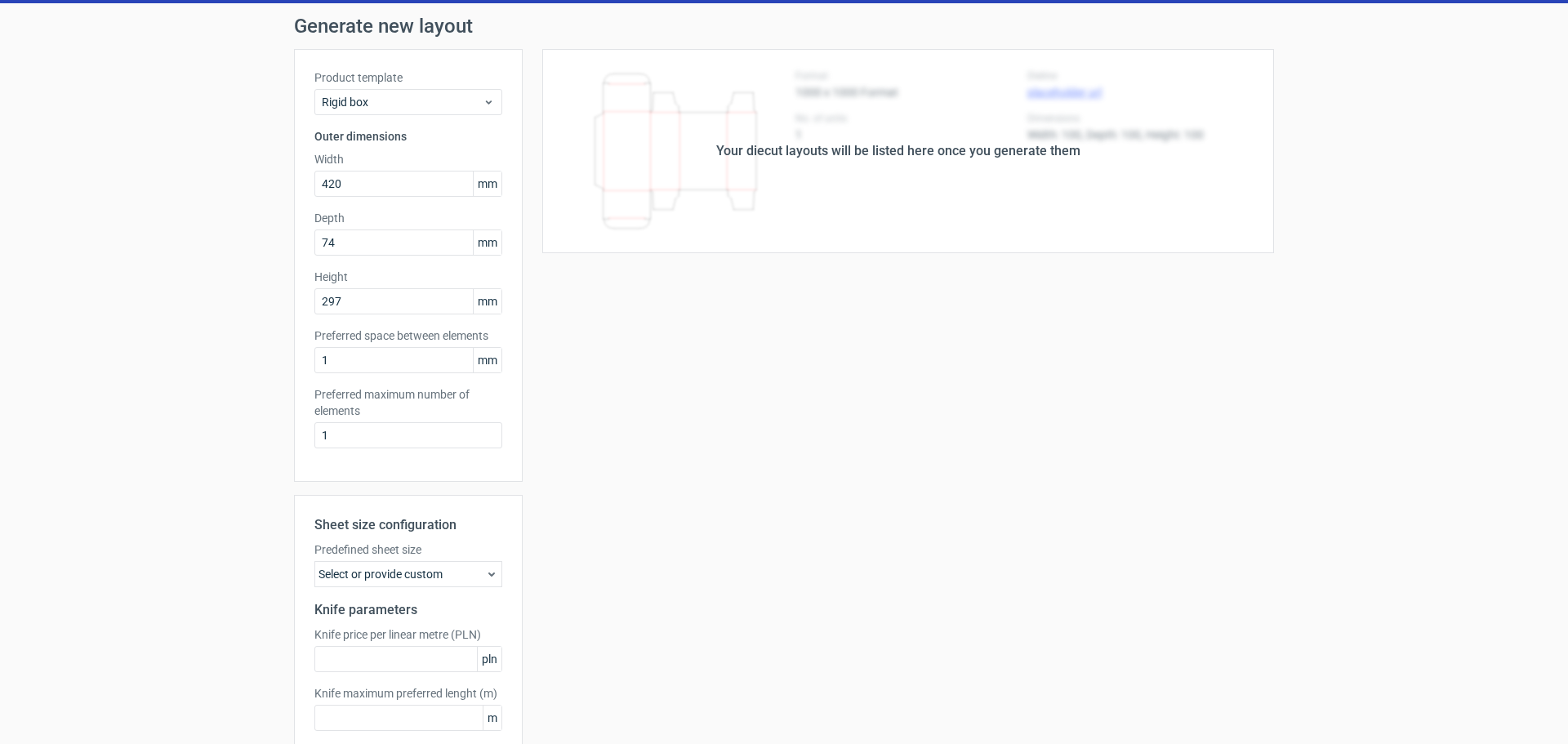
scroll to position [0, 0]
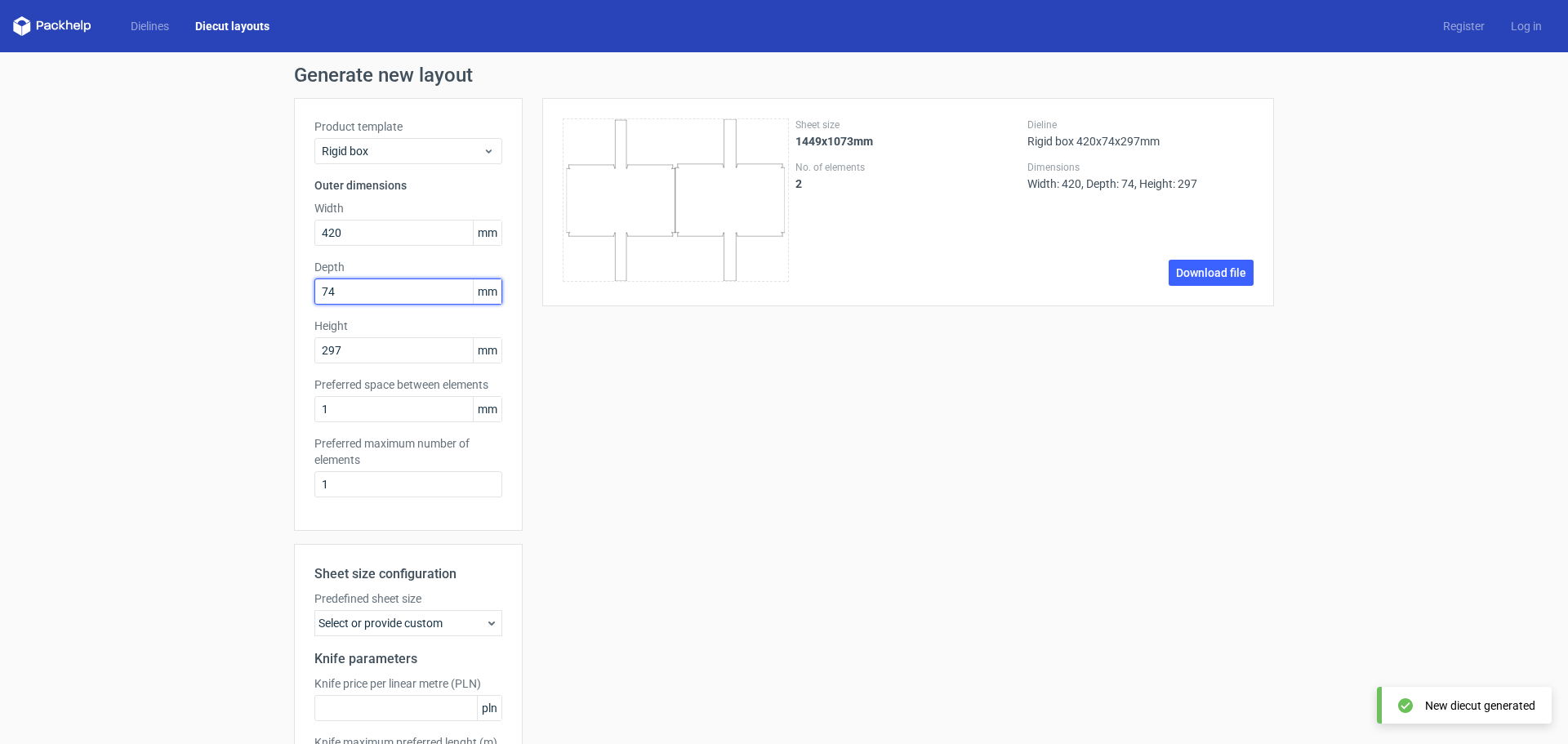
drag, startPoint x: 370, startPoint y: 290, endPoint x: 247, endPoint y: 288, distance: 123.0
click at [247, 288] on div "Generate new layout Product template Rigid box Outer dimensions Width 420 mm De…" at bounding box center [784, 466] width 1568 height 827
drag, startPoint x: 359, startPoint y: 470, endPoint x: 255, endPoint y: 470, distance: 104.0
click at [255, 470] on div "Generate new layout Product template Rigid box Outer dimensions Width 420 mm De…" at bounding box center [784, 466] width 1568 height 827
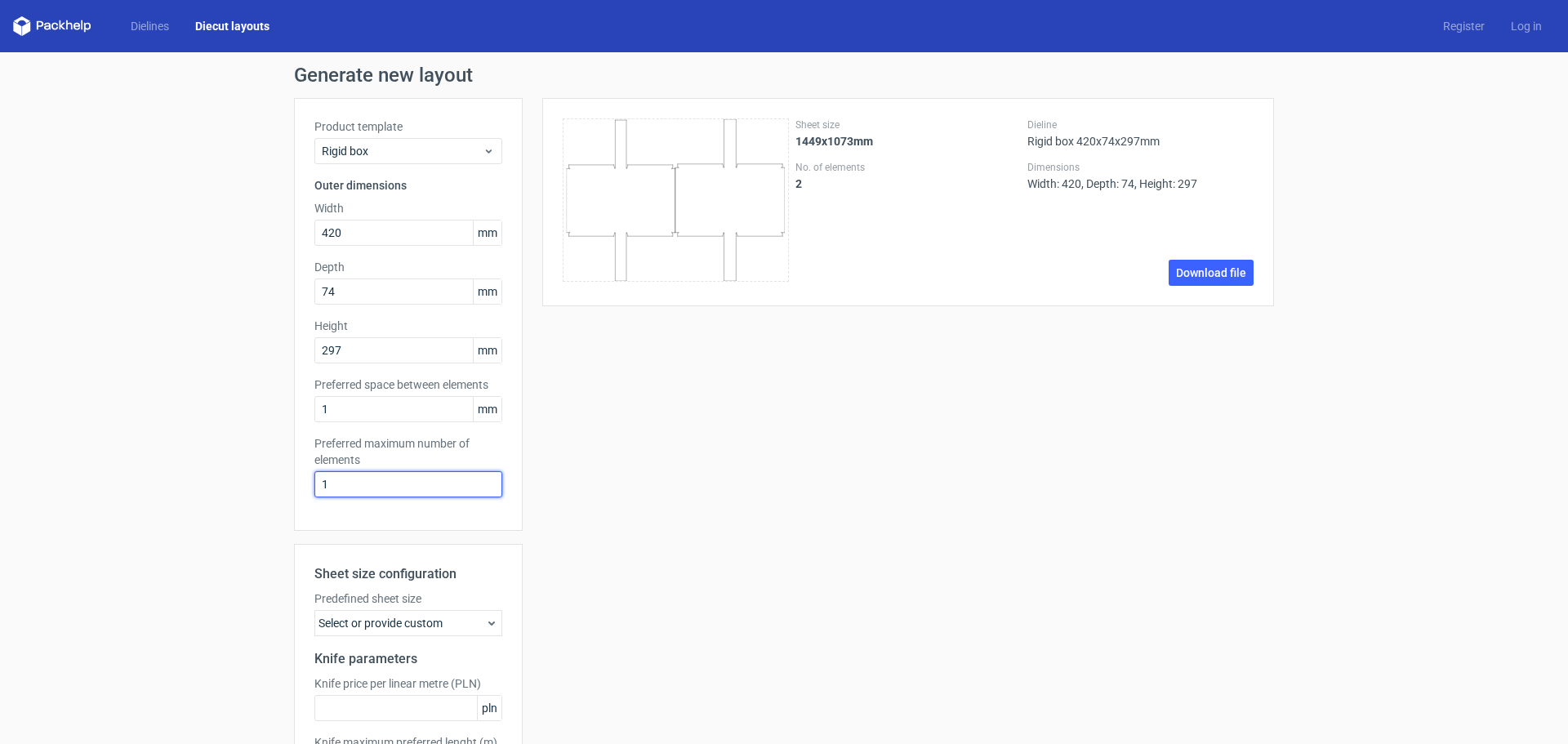
drag, startPoint x: 405, startPoint y: 485, endPoint x: 265, endPoint y: 485, distance: 140.0
click at [265, 485] on div "Generate new layout Product template Rigid box Outer dimensions Width 420 mm De…" at bounding box center [784, 466] width 1568 height 827
type input "2"
click at [699, 482] on div "Sheet size 1449x1073mm No. of elements 2 Dieline Rigid box 420x74x297mm Dimensi…" at bounding box center [898, 482] width 751 height 768
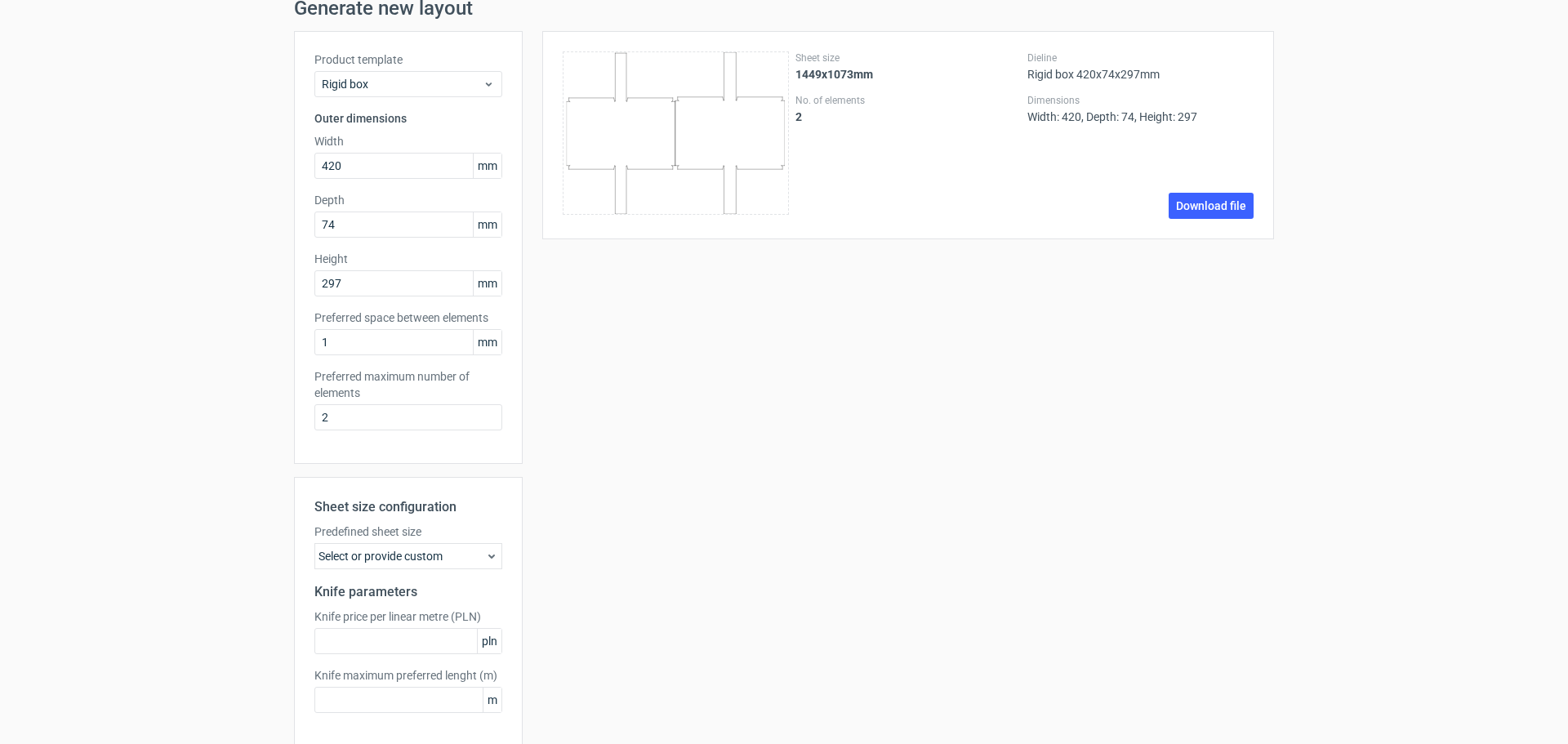
scroll to position [135, 0]
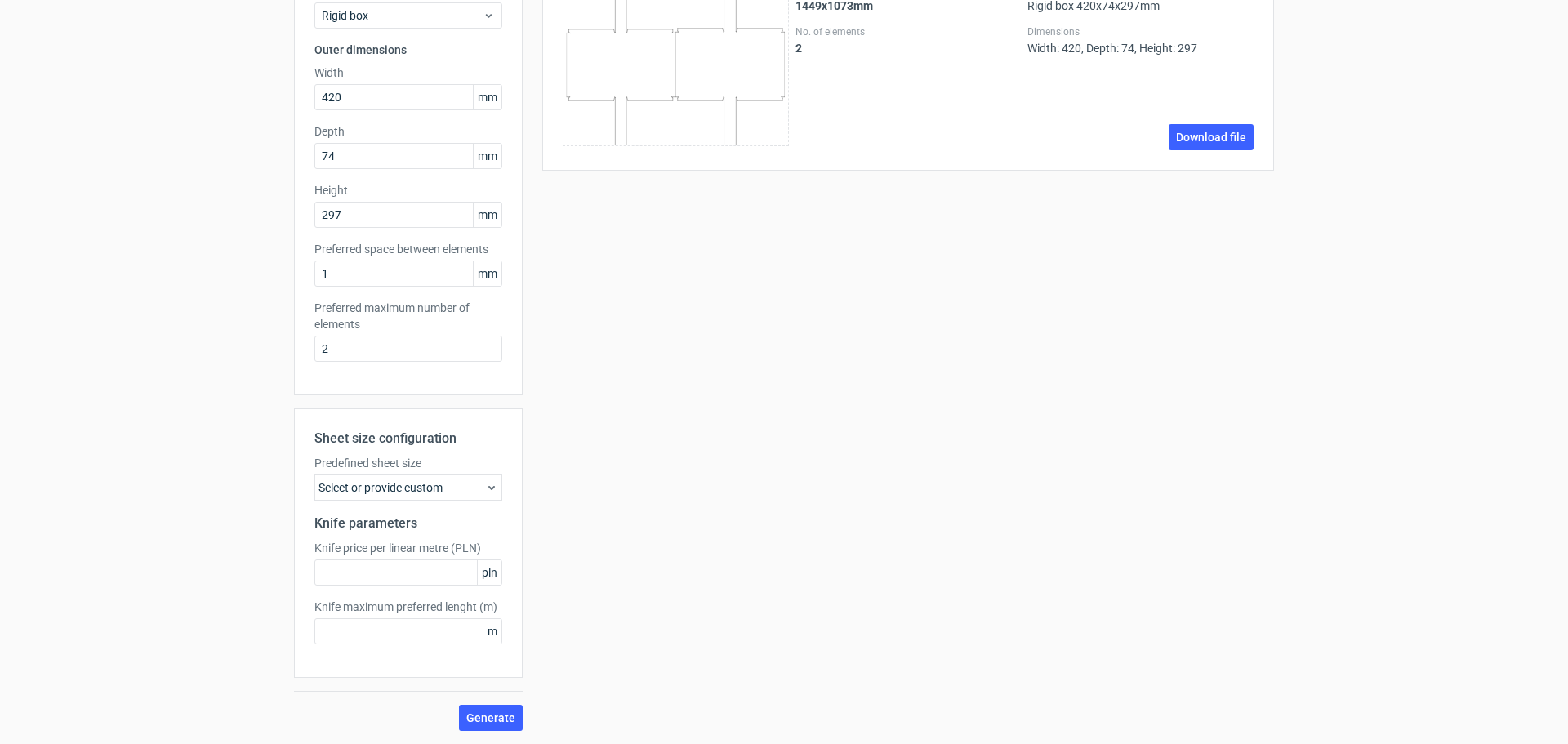
click at [363, 489] on div "Select or provide custom" at bounding box center [409, 487] width 188 height 26
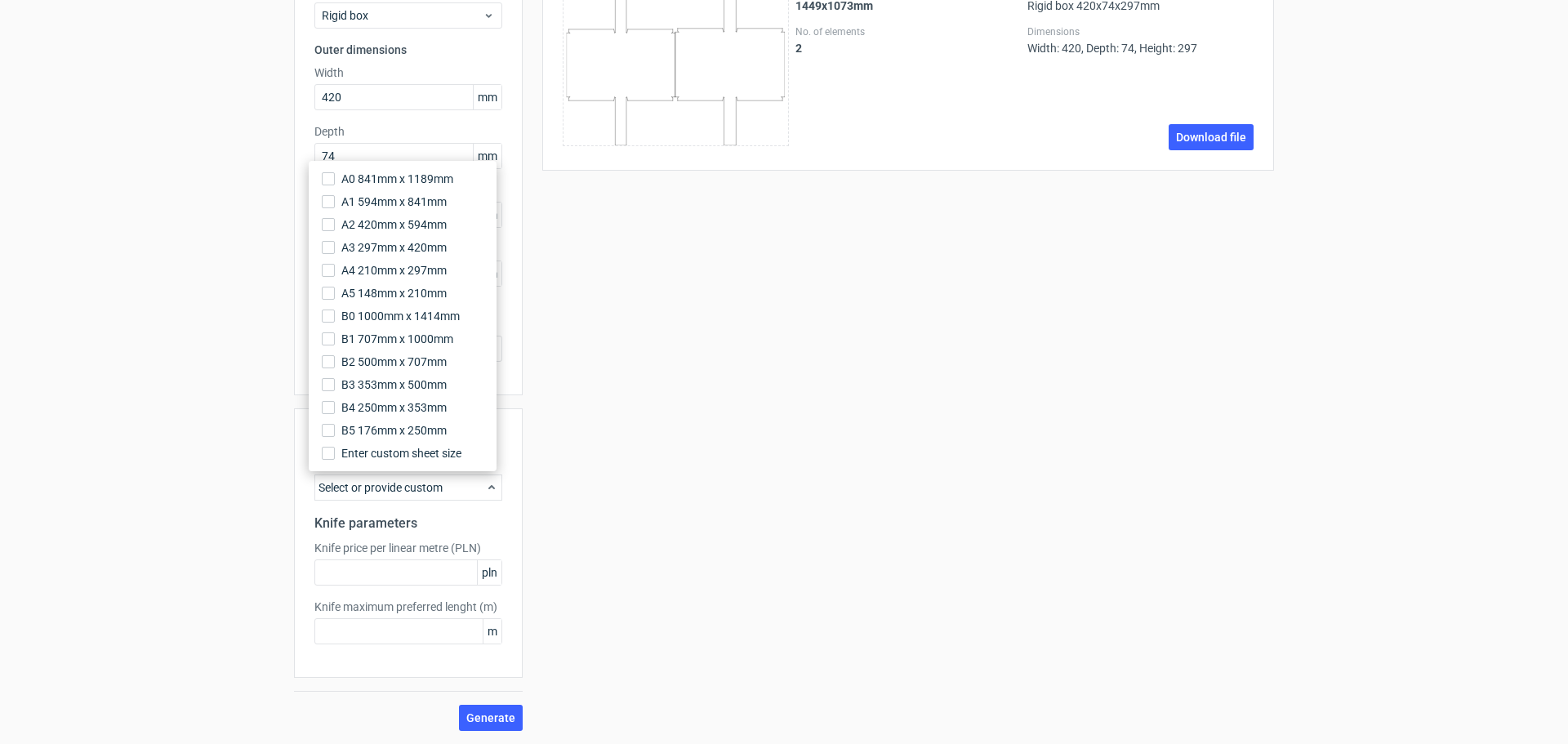
click at [648, 284] on div "Sheet size 1449x1073mm No. of elements 2 Dieline Rigid box 420x74x297mm Dimensi…" at bounding box center [898, 346] width 751 height 768
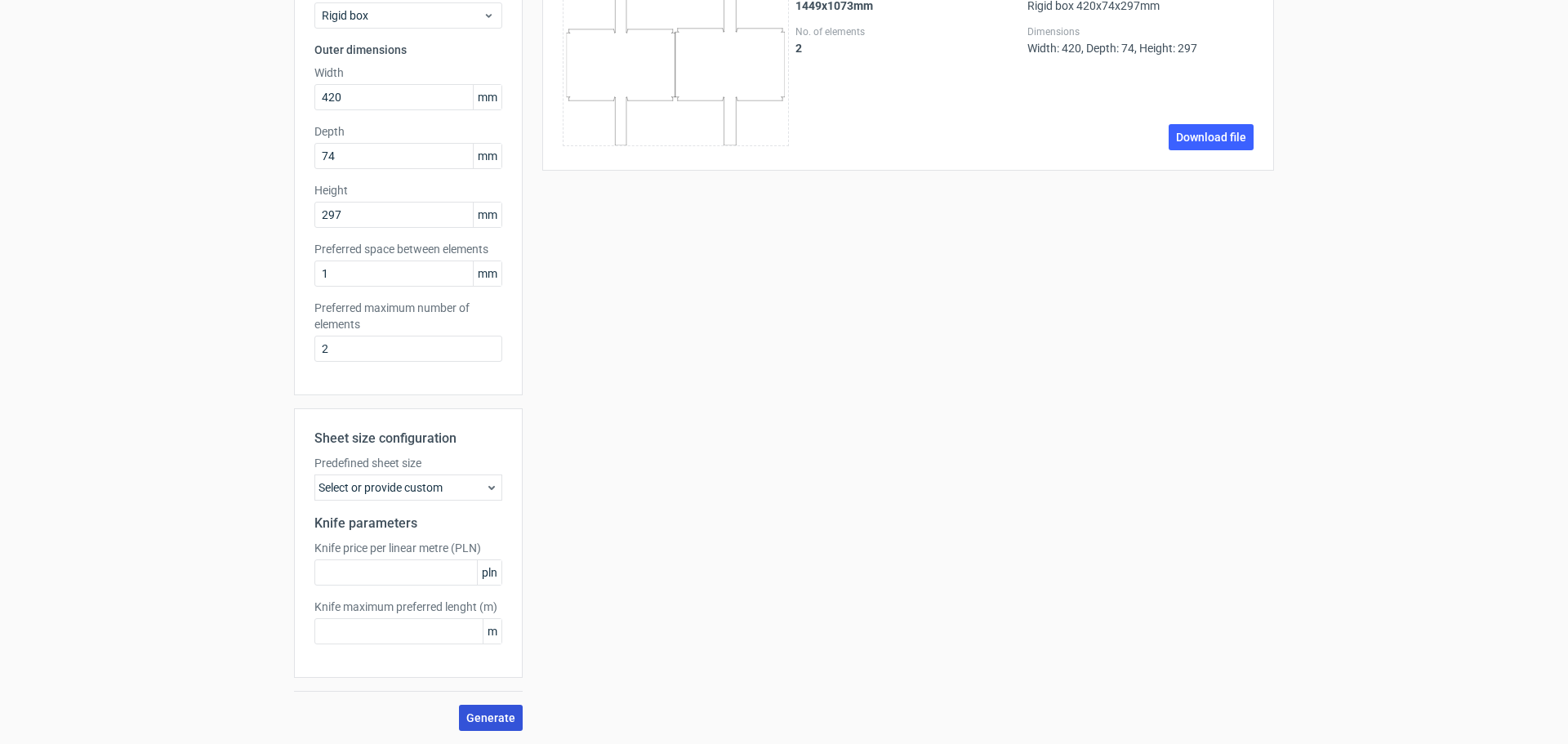
click at [480, 716] on span "Generate" at bounding box center [491, 717] width 49 height 11
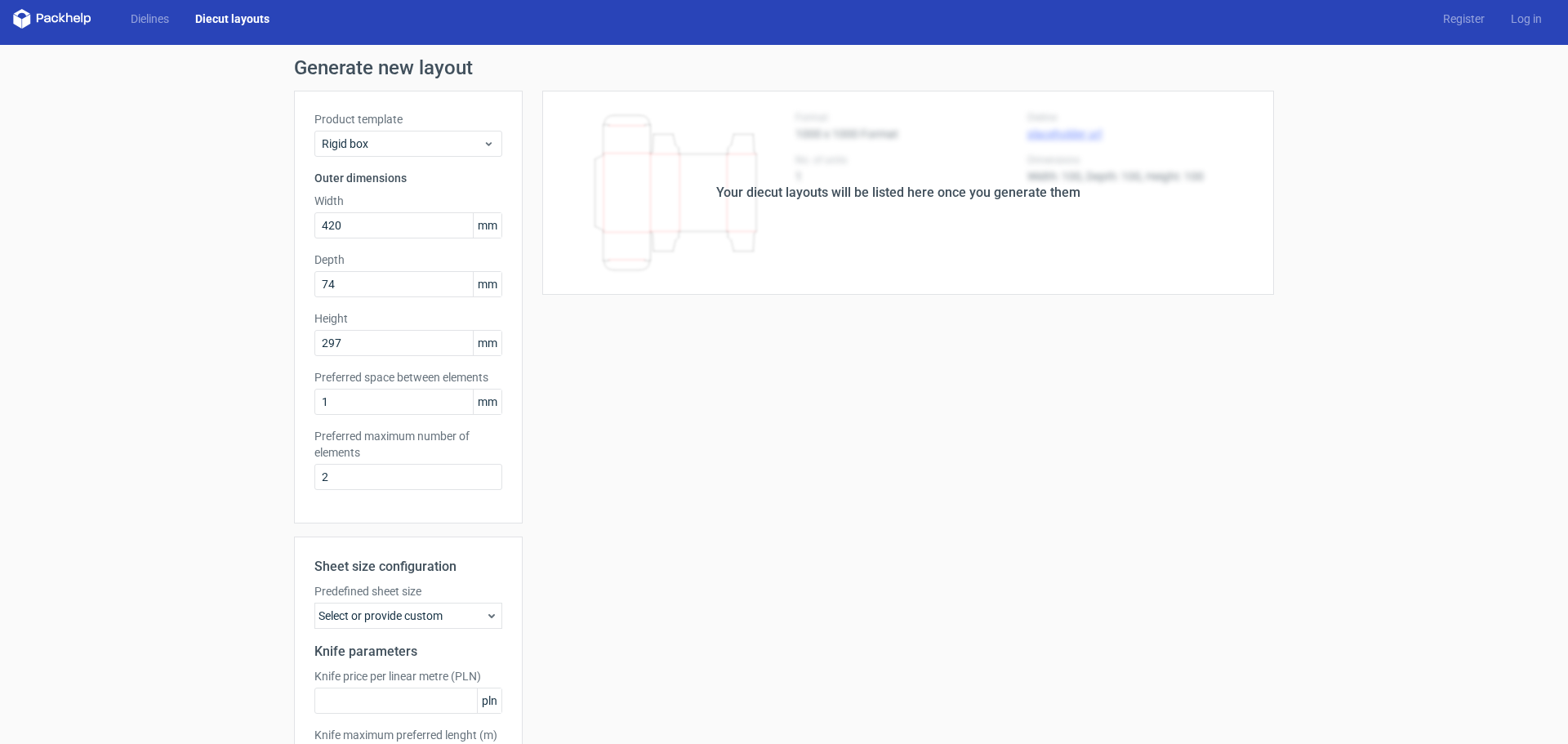
scroll to position [0, 0]
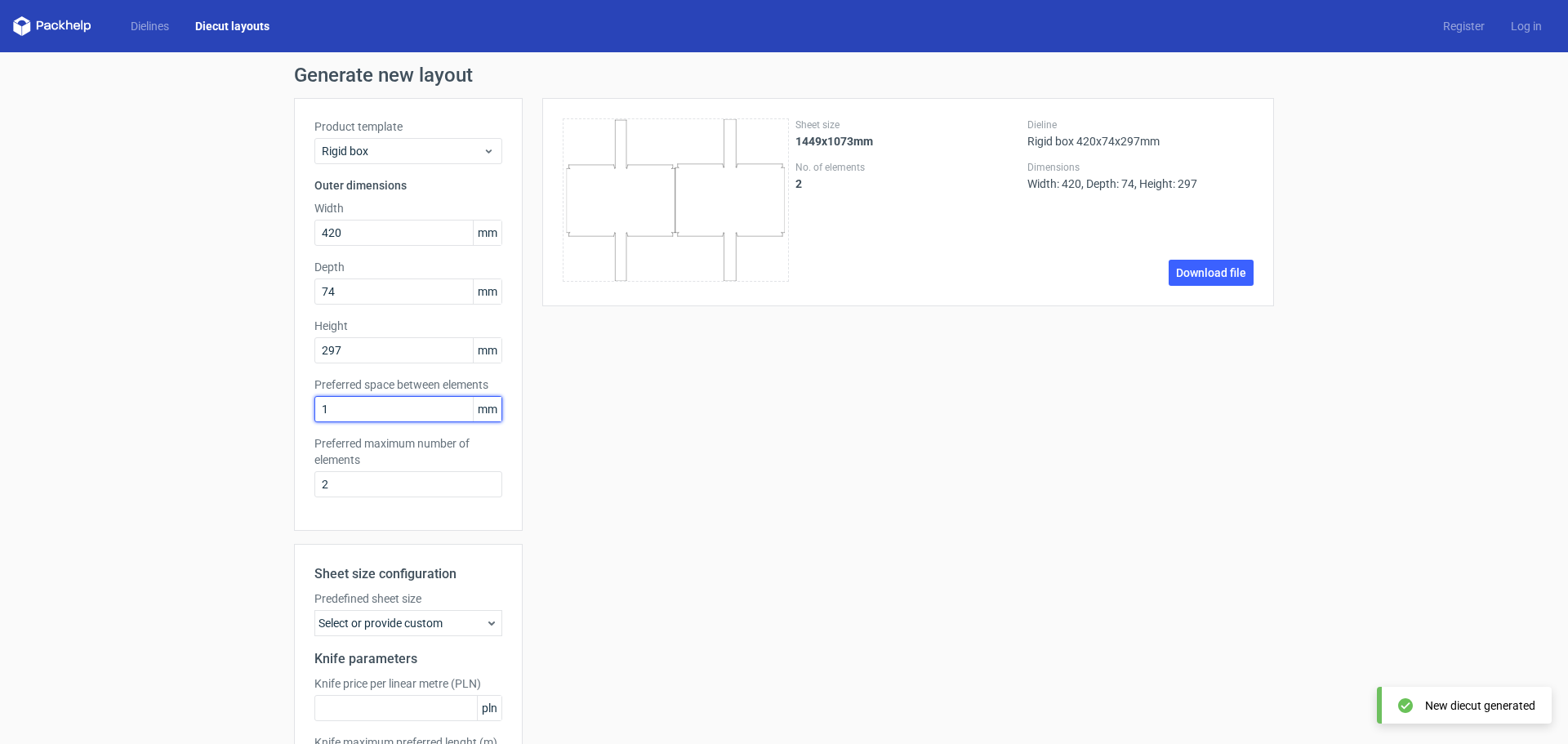
drag, startPoint x: 423, startPoint y: 411, endPoint x: 274, endPoint y: 410, distance: 149.0
click at [274, 410] on div "Generate new layout Product template Rigid box Outer dimensions Width 420 mm De…" at bounding box center [784, 466] width 1568 height 827
type input "20"
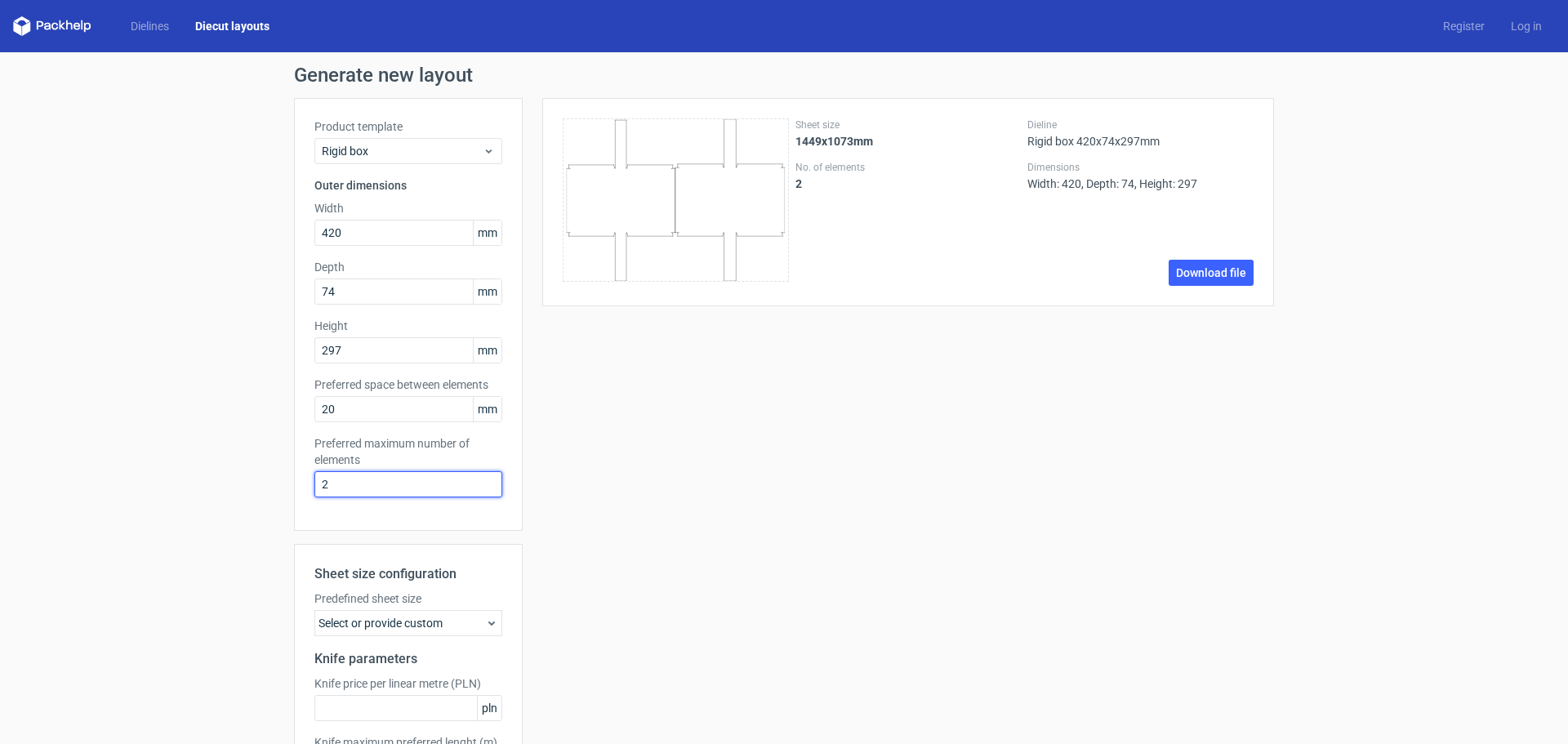
drag, startPoint x: 394, startPoint y: 494, endPoint x: 367, endPoint y: 485, distance: 28.5
click at [367, 485] on input "2" at bounding box center [409, 484] width 188 height 26
click at [368, 485] on input "2" at bounding box center [409, 484] width 188 height 26
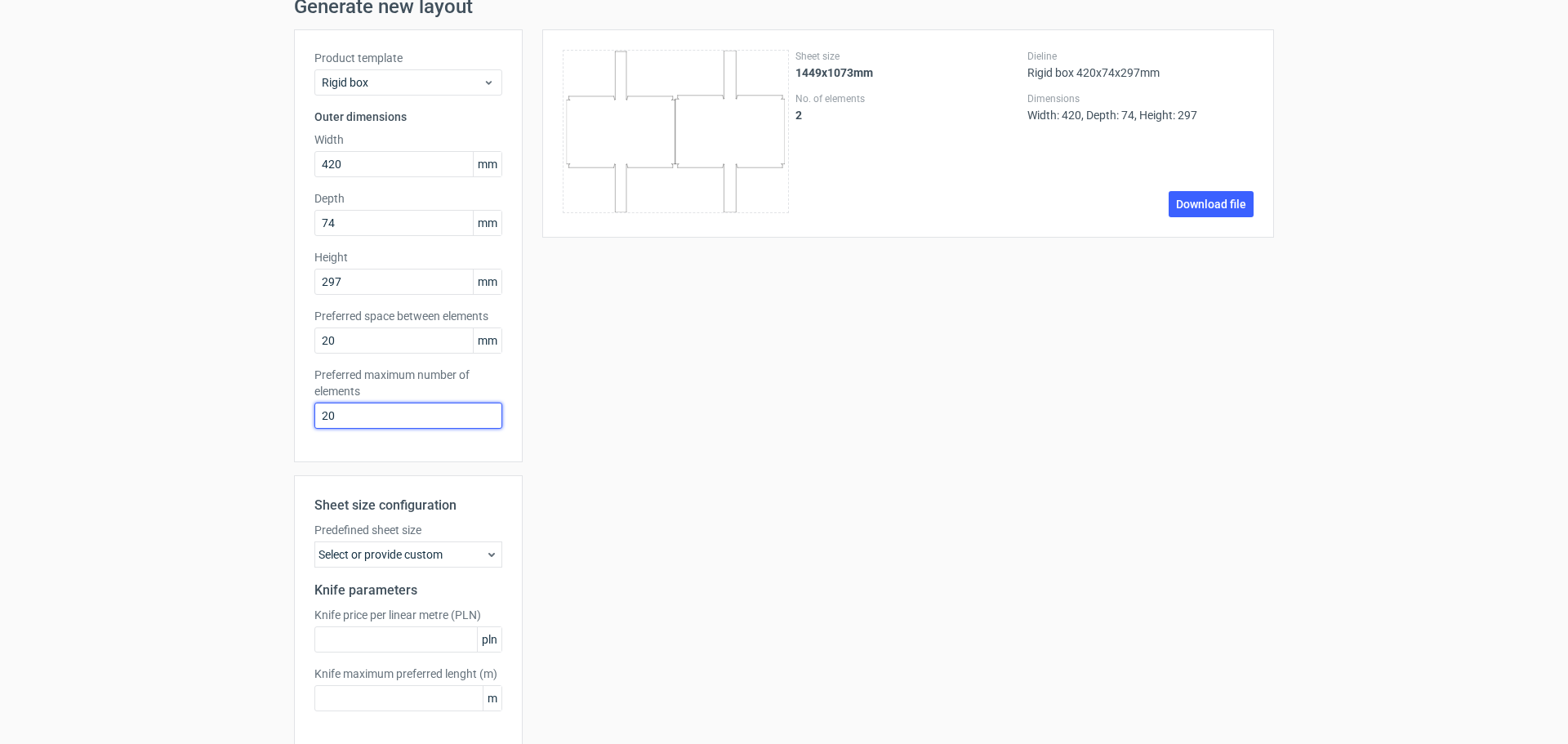
scroll to position [135, 0]
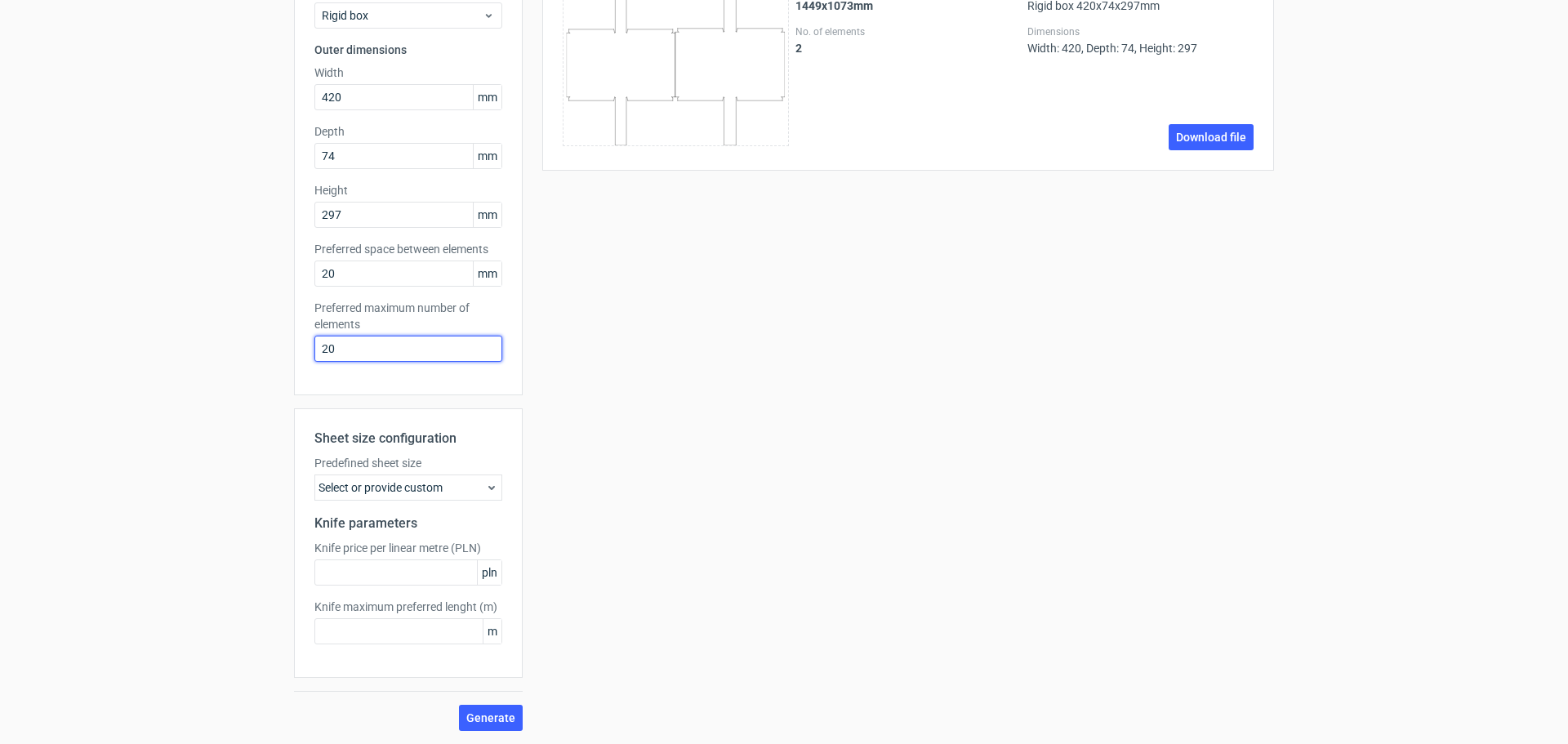
type input "20"
click at [479, 703] on div "Sheet size configuration Predefined sheet size Select or provide custom Knife p…" at bounding box center [408, 569] width 229 height 322
click at [480, 708] on button "Generate" at bounding box center [491, 717] width 64 height 26
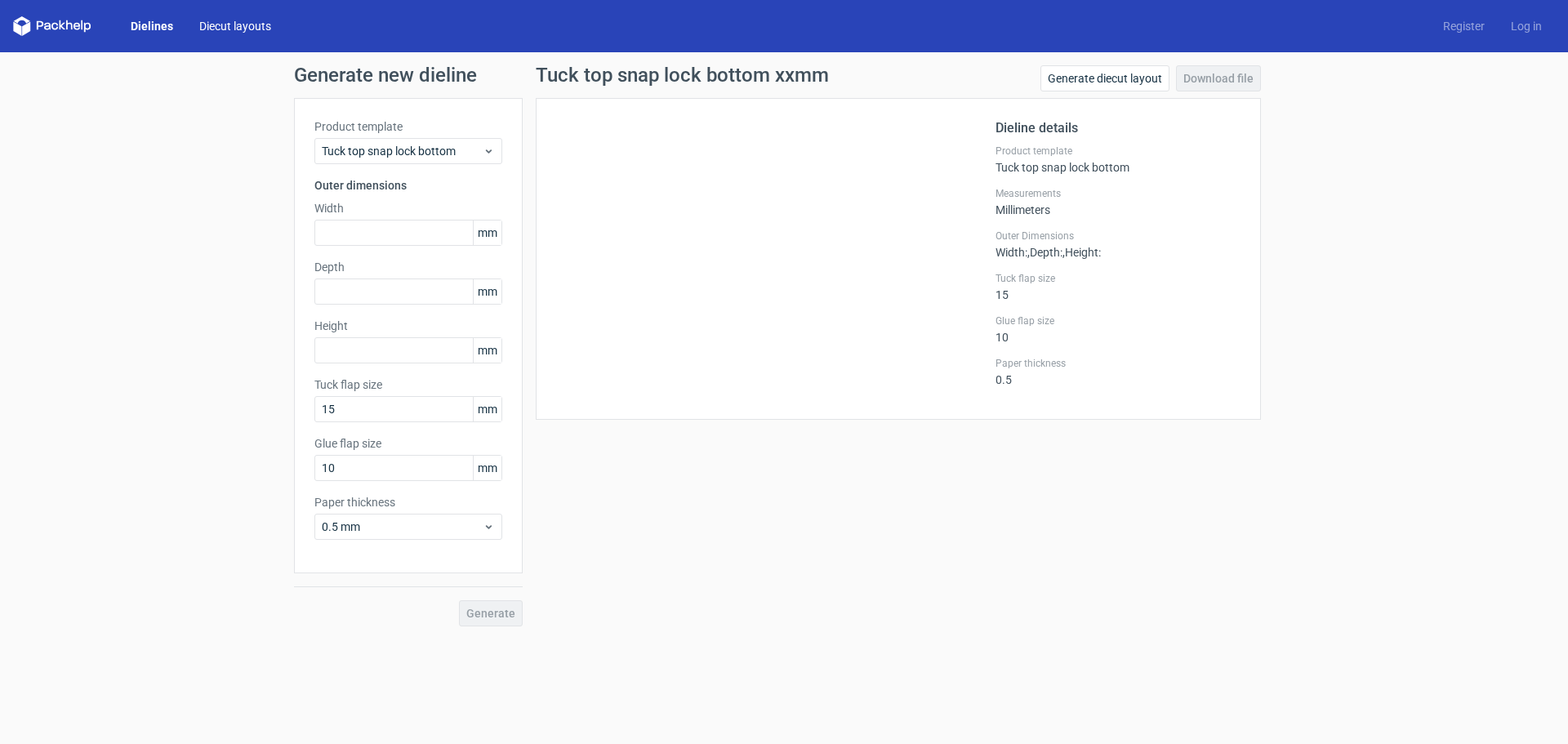
click at [229, 28] on link "Diecut layouts" at bounding box center [235, 26] width 98 height 16
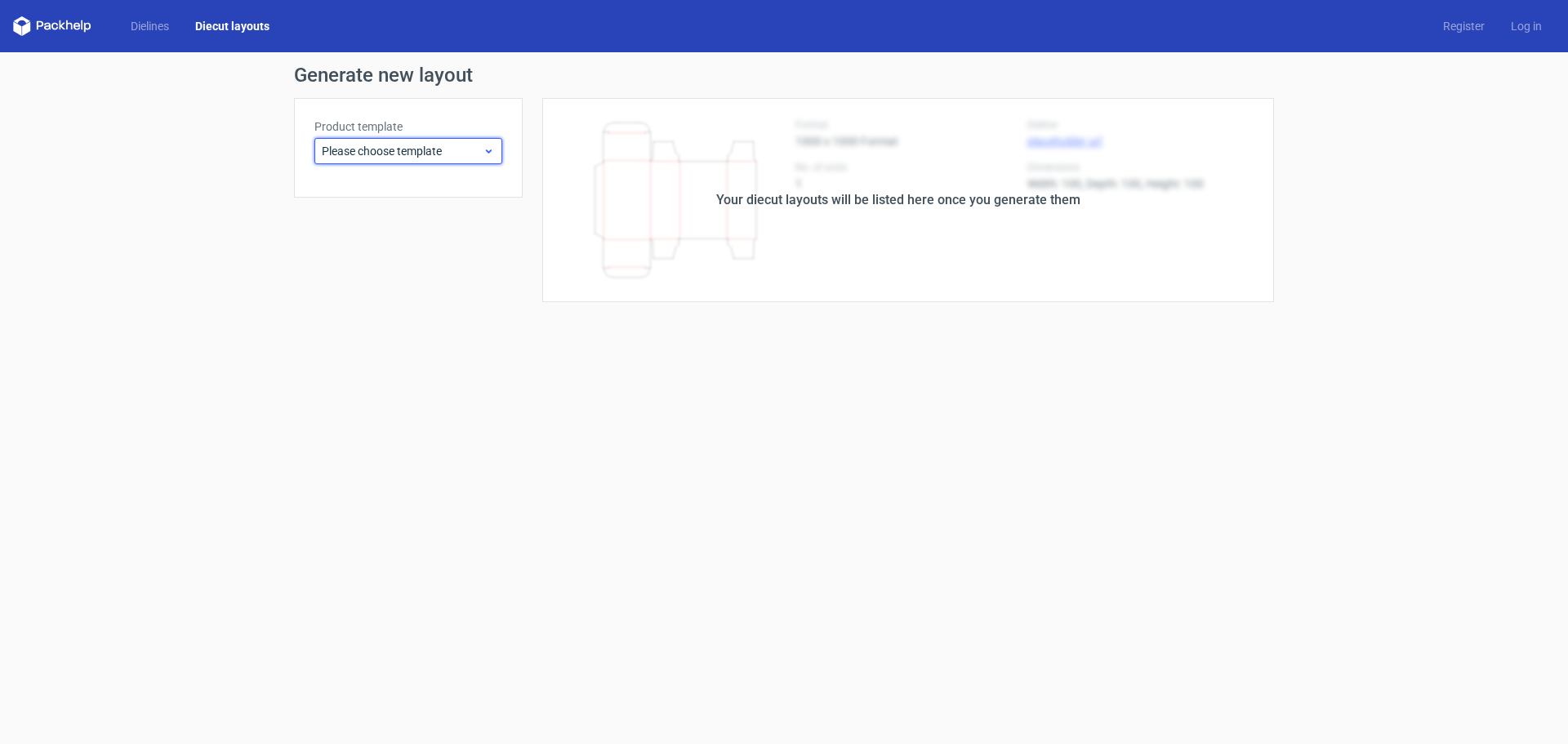
click at [454, 149] on span "Please choose template" at bounding box center [402, 151] width 161 height 16
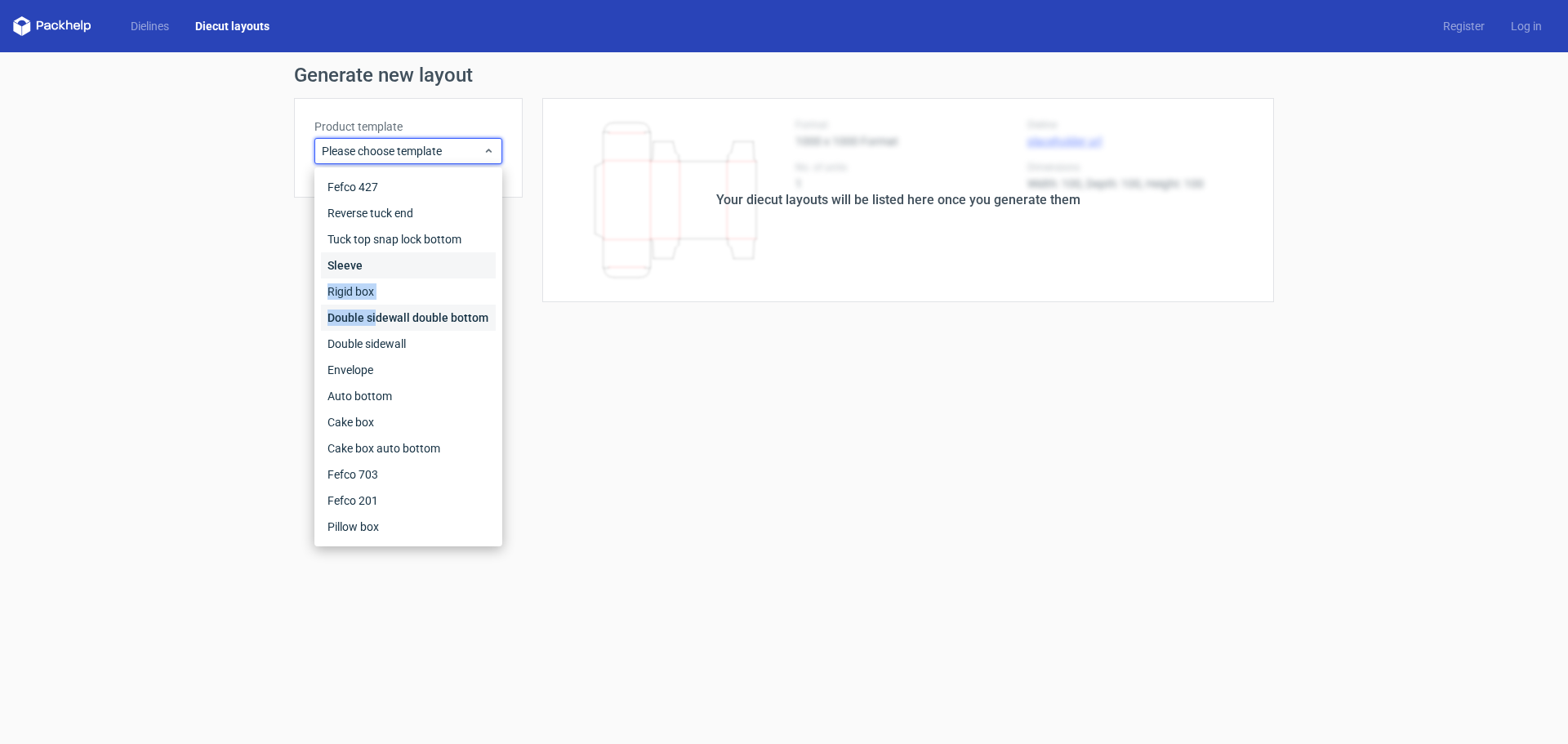
drag, startPoint x: 383, startPoint y: 278, endPoint x: 374, endPoint y: 310, distance: 33.2
click at [374, 310] on div "Fefco 427 Reverse tuck end Tuck top snap lock bottom Sleeve Rigid box Double si…" at bounding box center [408, 357] width 175 height 366
click at [375, 301] on div "Rigid box" at bounding box center [408, 291] width 175 height 26
